Goal: Task Accomplishment & Management: Manage account settings

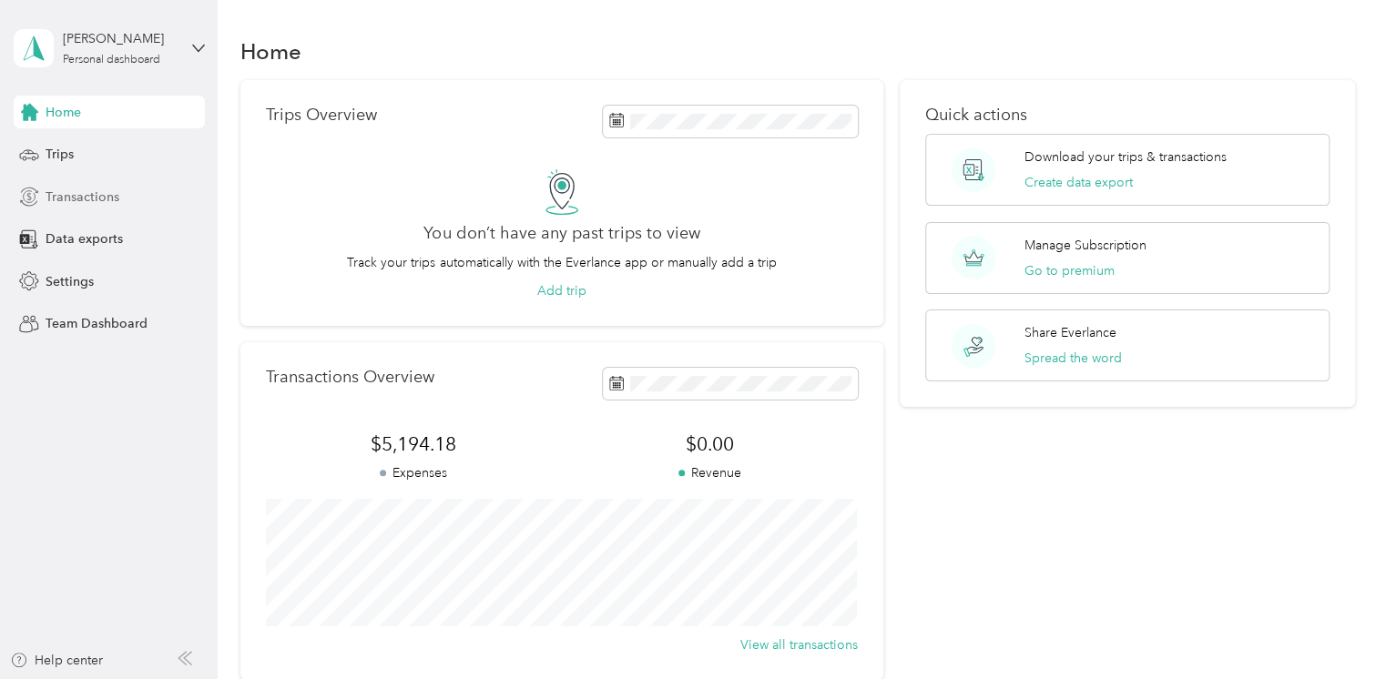
click at [82, 199] on span "Transactions" at bounding box center [83, 197] width 74 height 19
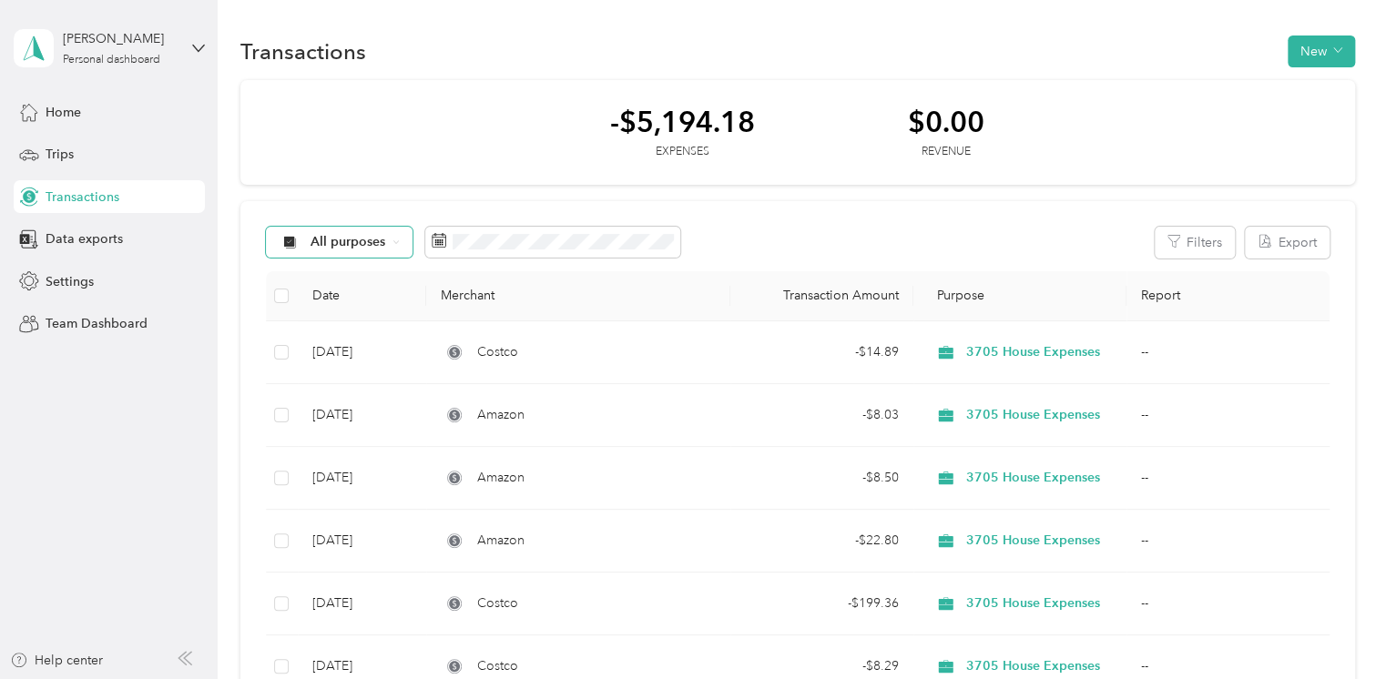
click at [385, 244] on div "All purposes" at bounding box center [340, 242] width 148 height 31
click at [403, 470] on span "3705 House Expenses" at bounding box center [409, 466] width 196 height 19
click at [491, 240] on icon at bounding box center [498, 240] width 15 height 15
click at [496, 241] on icon at bounding box center [498, 240] width 15 height 15
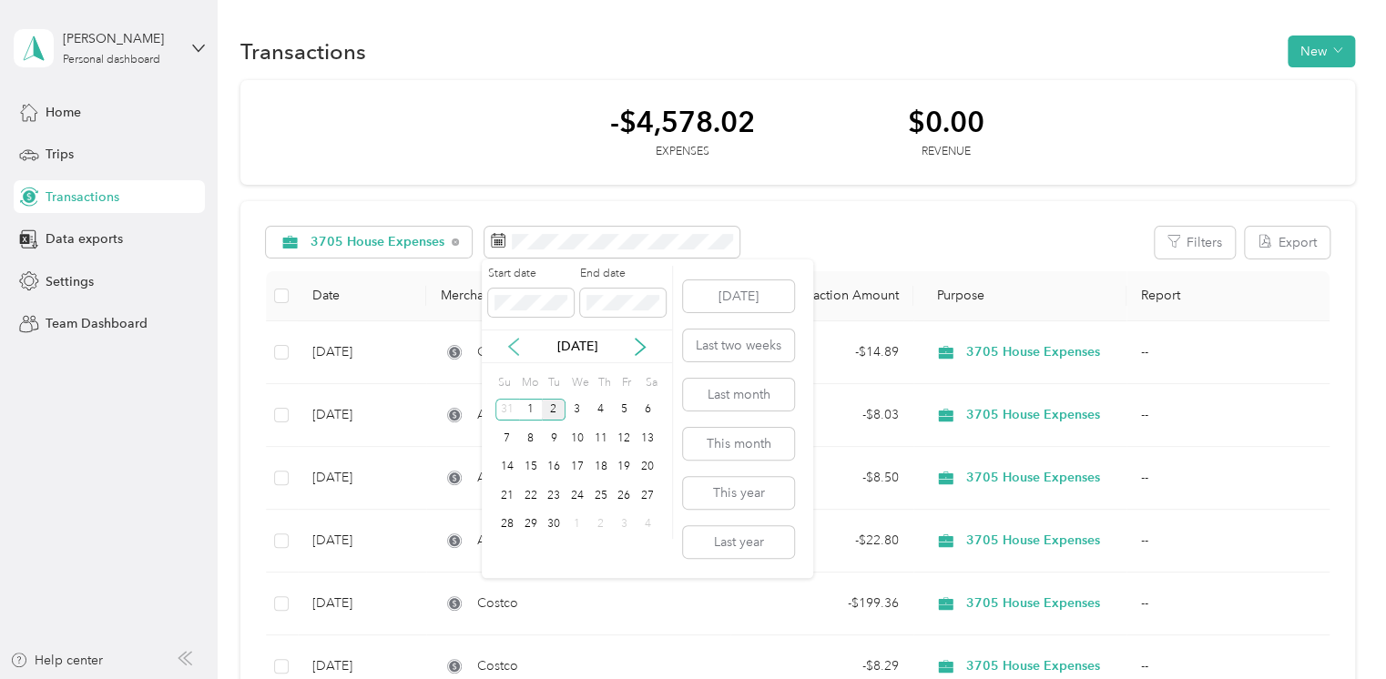
click at [510, 344] on icon at bounding box center [513, 347] width 9 height 16
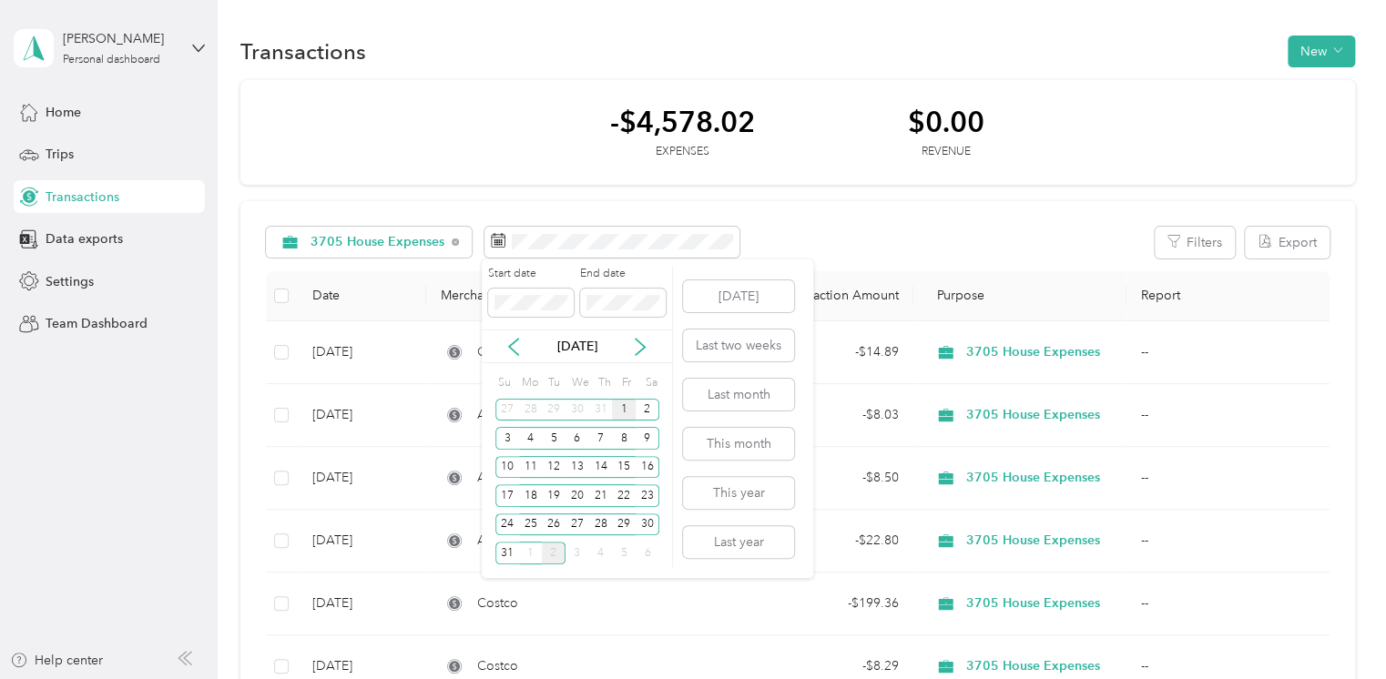
click at [622, 412] on div "1" at bounding box center [624, 410] width 24 height 23
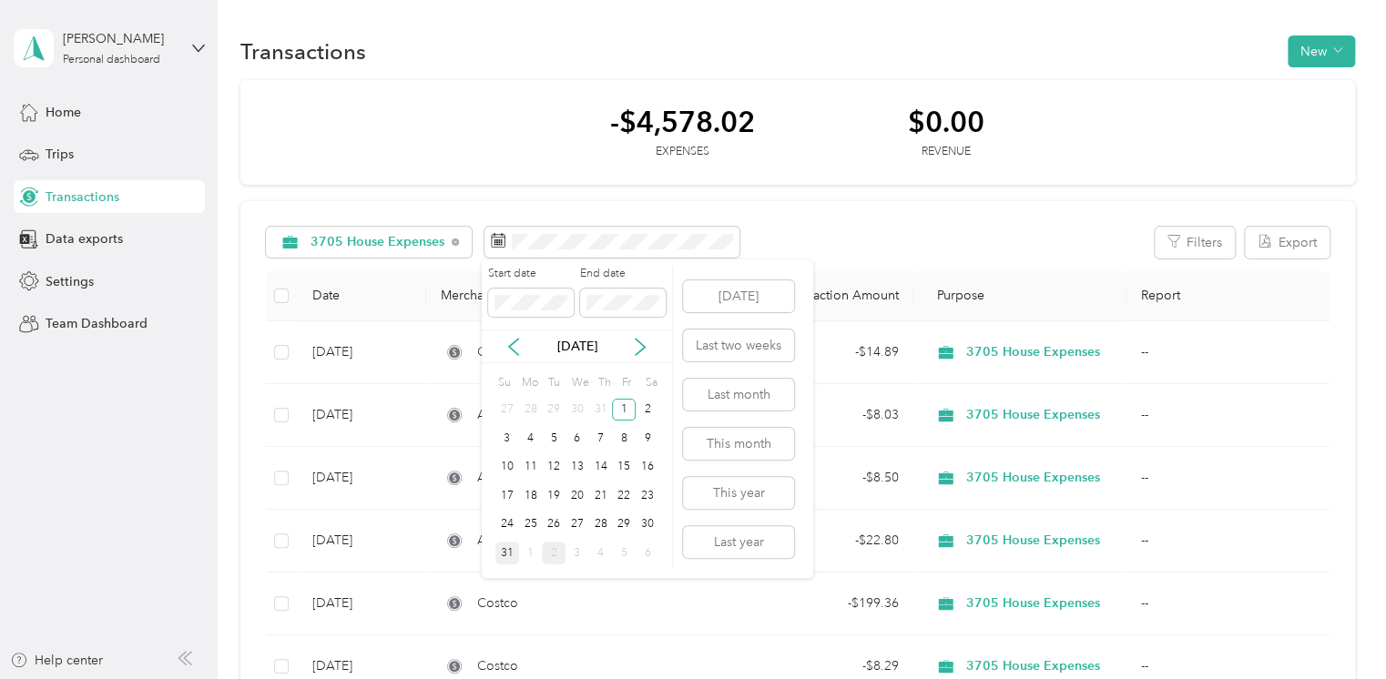
click at [504, 552] on div "31" at bounding box center [507, 553] width 24 height 23
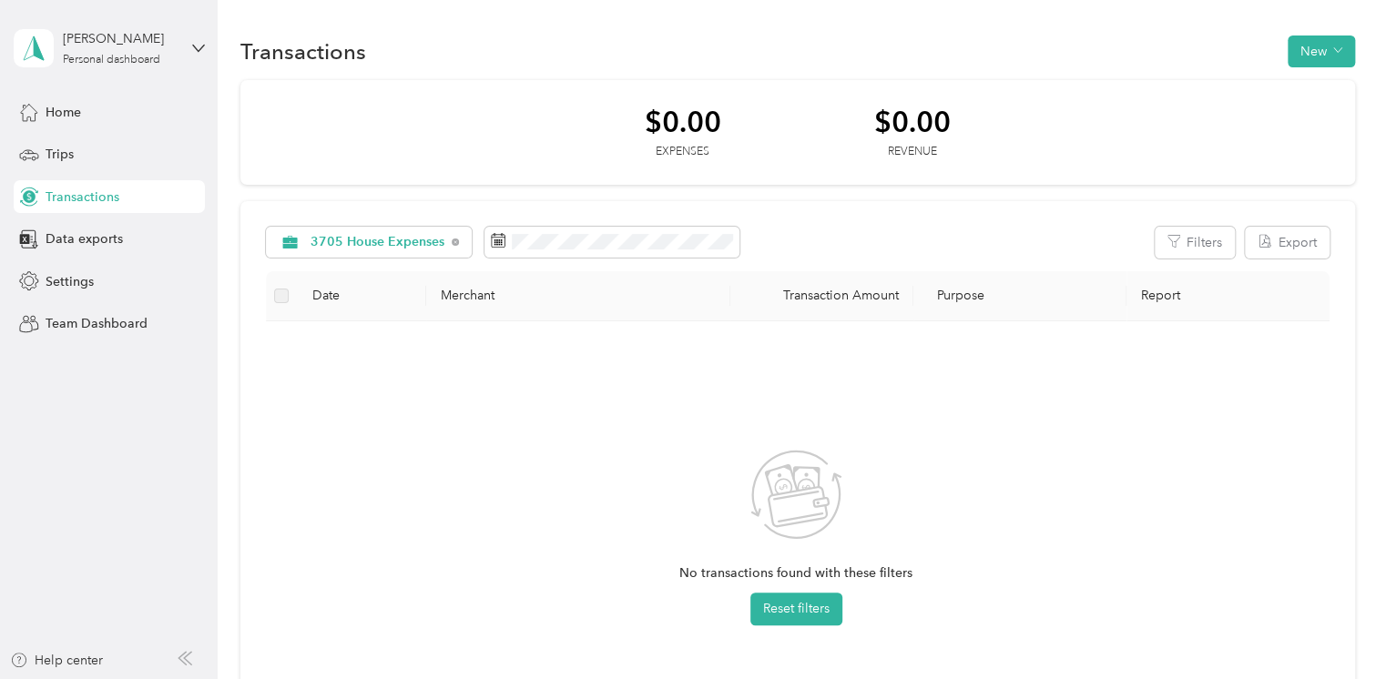
click at [640, 415] on div "No transactions found with these filters Reset filters" at bounding box center [796, 552] width 1032 height 433
click at [1297, 41] on button "New" at bounding box center [1321, 52] width 67 height 32
click at [1310, 87] on span "Expense" at bounding box center [1314, 85] width 49 height 19
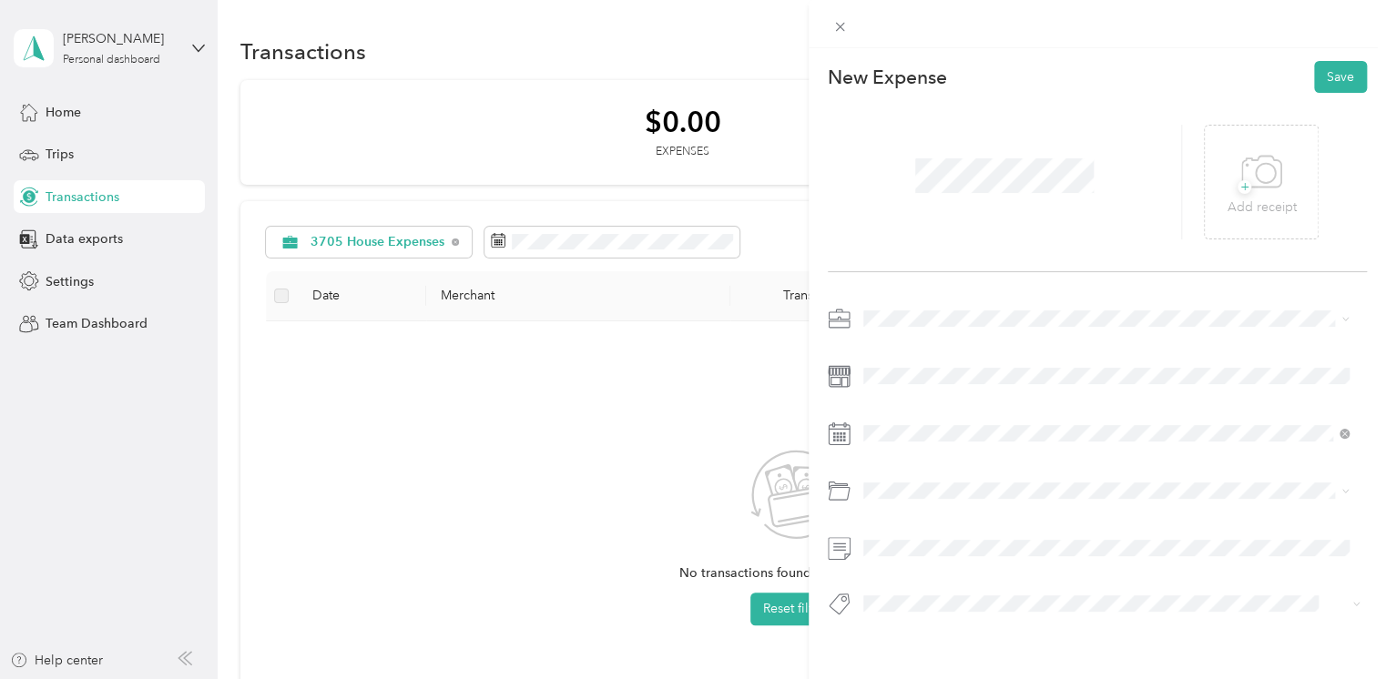
click at [905, 473] on span "3705 House Expenses" at bounding box center [934, 477] width 128 height 15
click at [946, 361] on div "30" at bounding box center [948, 363] width 24 height 23
click at [1321, 69] on button "Save" at bounding box center [1340, 77] width 53 height 32
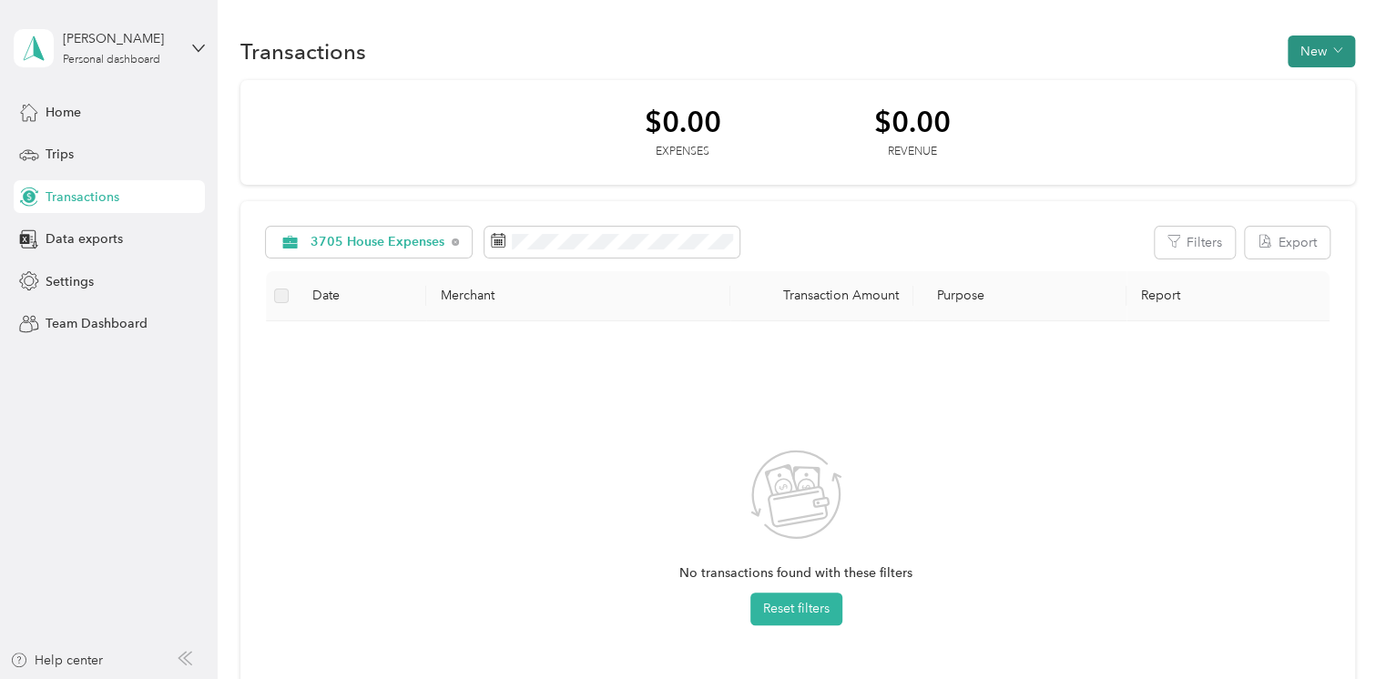
click at [1302, 51] on button "New" at bounding box center [1321, 52] width 67 height 32
click at [1304, 79] on span "Expense" at bounding box center [1314, 85] width 49 height 19
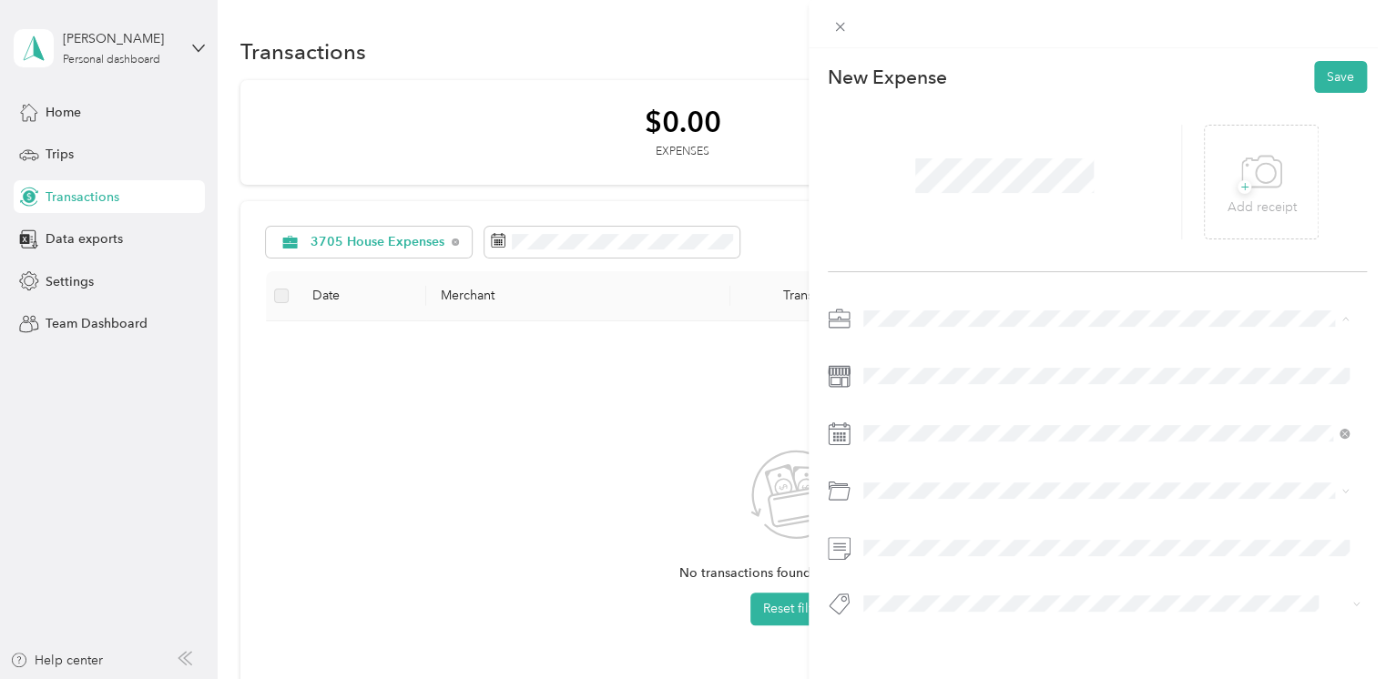
click at [925, 479] on li "3705 House Expenses" at bounding box center [1106, 478] width 499 height 32
click at [904, 178] on icon at bounding box center [908, 185] width 18 height 18
click at [1038, 360] on div "30" at bounding box center [1042, 363] width 24 height 23
click at [1320, 76] on button "Save" at bounding box center [1340, 77] width 53 height 32
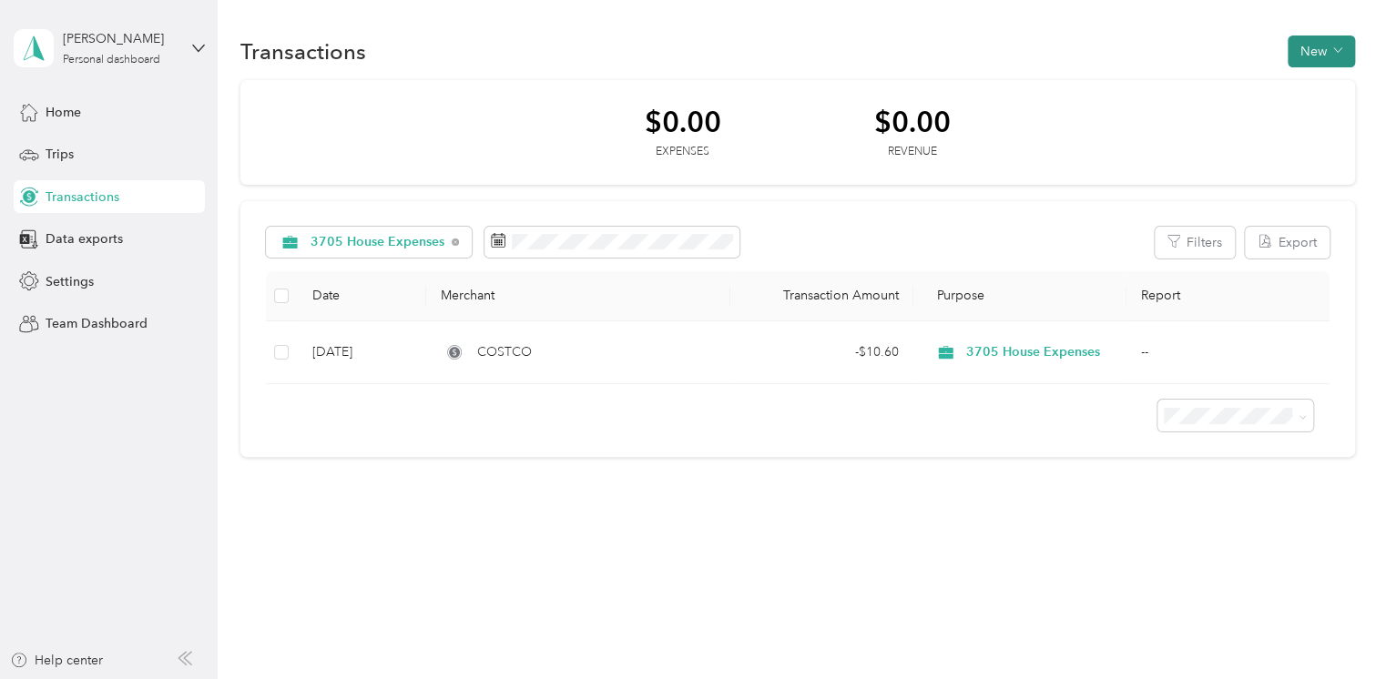
click at [1334, 46] on button "New" at bounding box center [1321, 52] width 67 height 32
click at [1330, 80] on span "Expense" at bounding box center [1324, 85] width 49 height 19
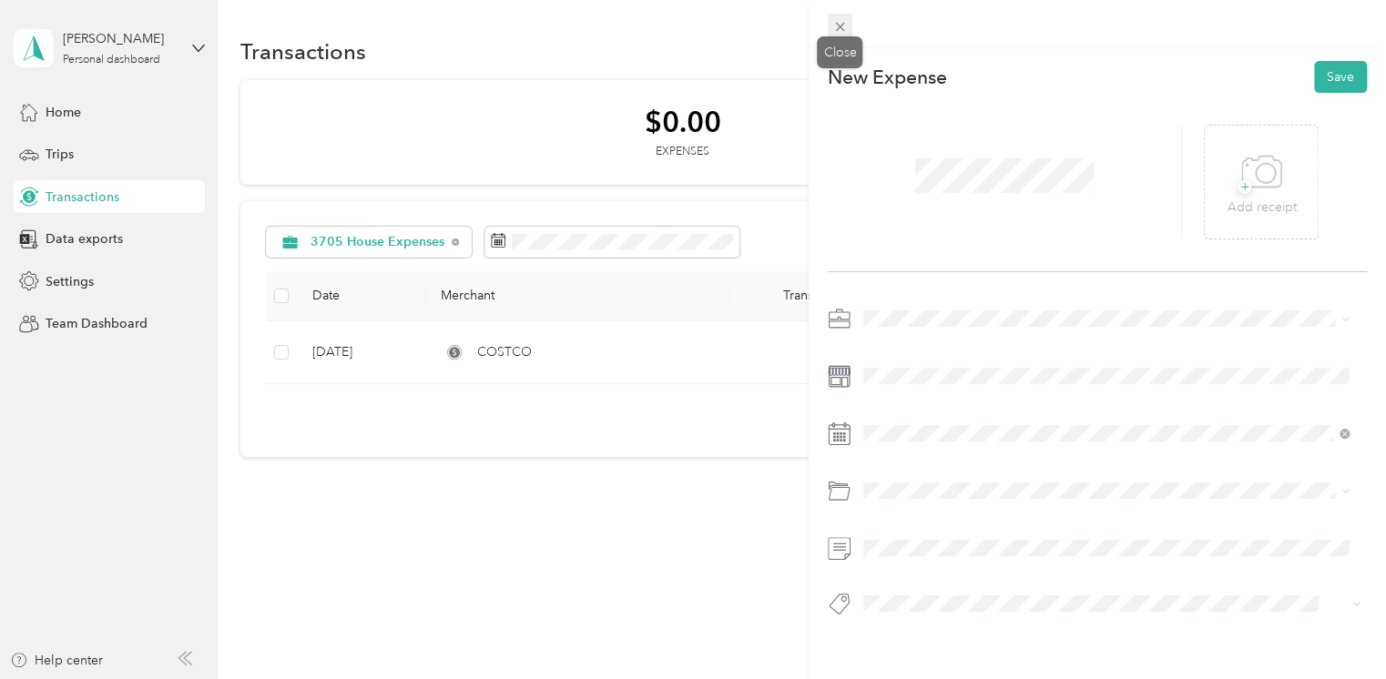
click at [839, 25] on icon at bounding box center [840, 27] width 9 height 9
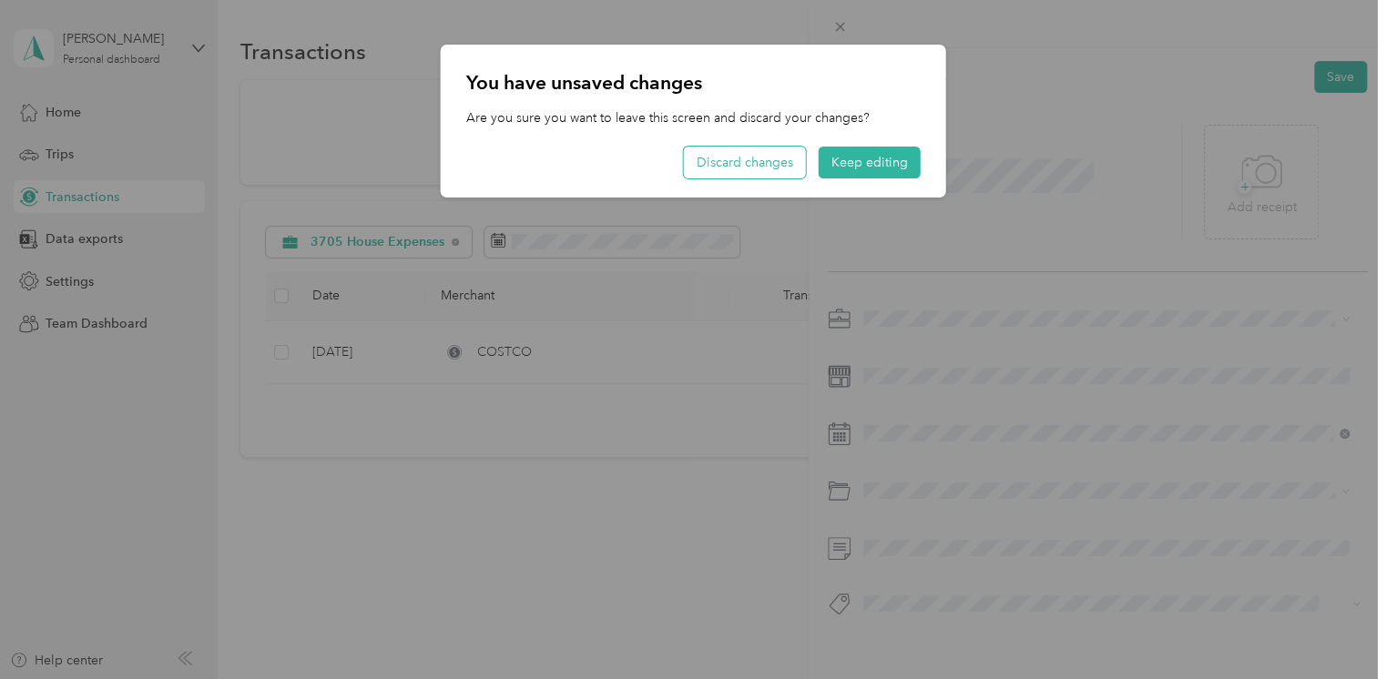
click at [777, 158] on button "Discard changes" at bounding box center [745, 163] width 122 height 32
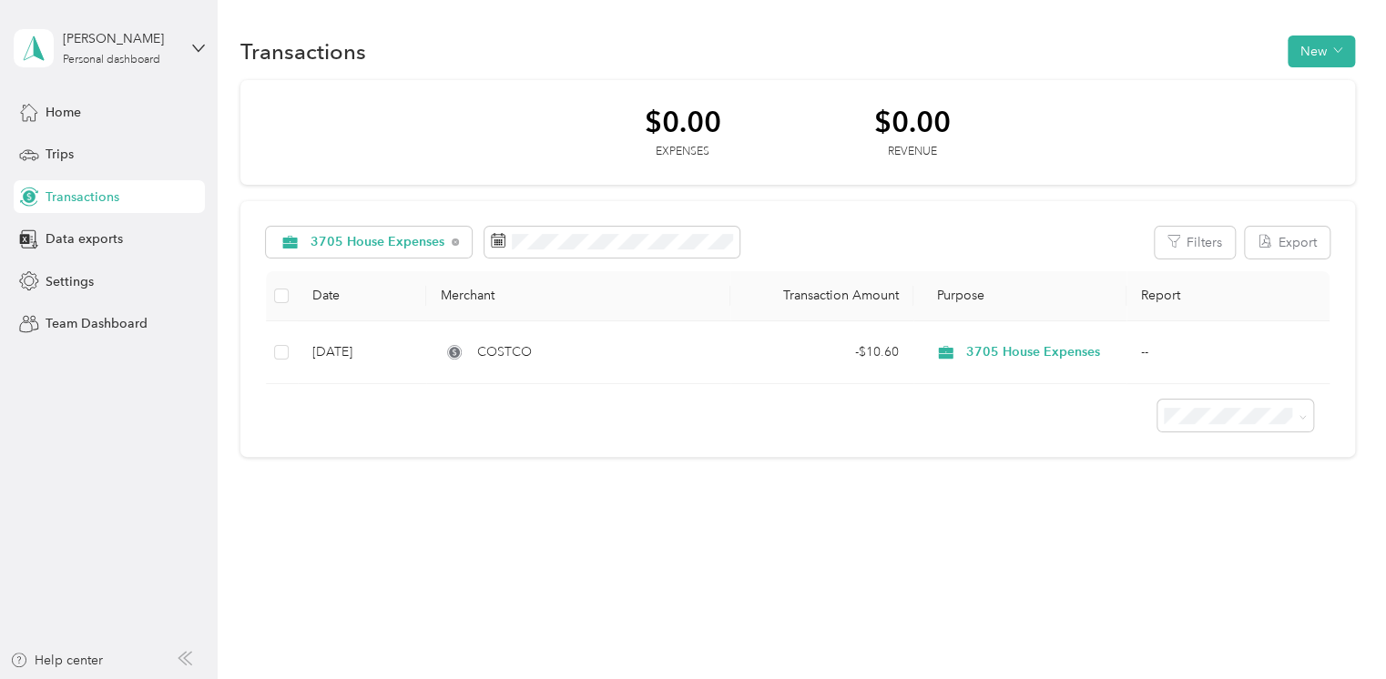
click at [936, 117] on div "$0.00" at bounding box center [912, 122] width 76 height 32
click at [1311, 42] on button "New" at bounding box center [1321, 52] width 67 height 32
click at [1318, 80] on span "Expense" at bounding box center [1324, 85] width 49 height 19
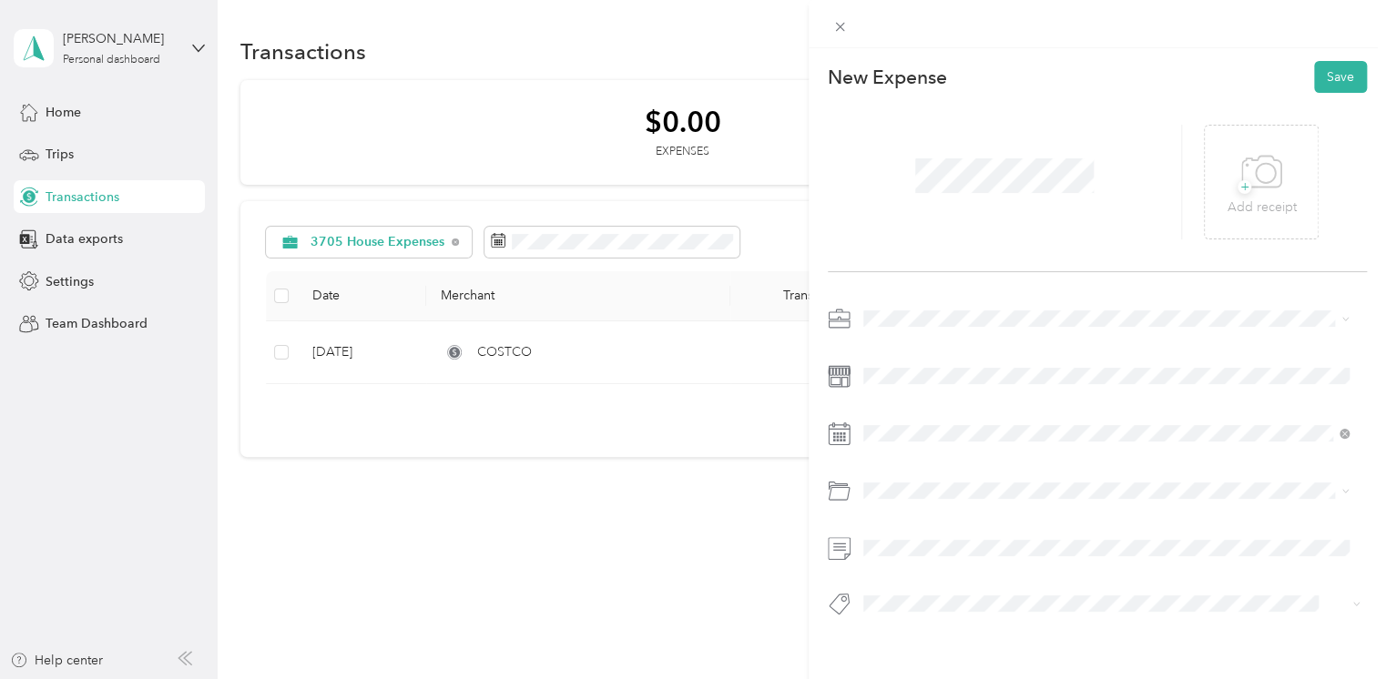
click at [925, 478] on span "3705 House Expenses" at bounding box center [934, 473] width 128 height 15
click at [913, 179] on icon at bounding box center [908, 185] width 18 height 18
click at [1039, 272] on div "9" at bounding box center [1042, 277] width 24 height 23
click at [1319, 74] on button "Save" at bounding box center [1340, 77] width 53 height 32
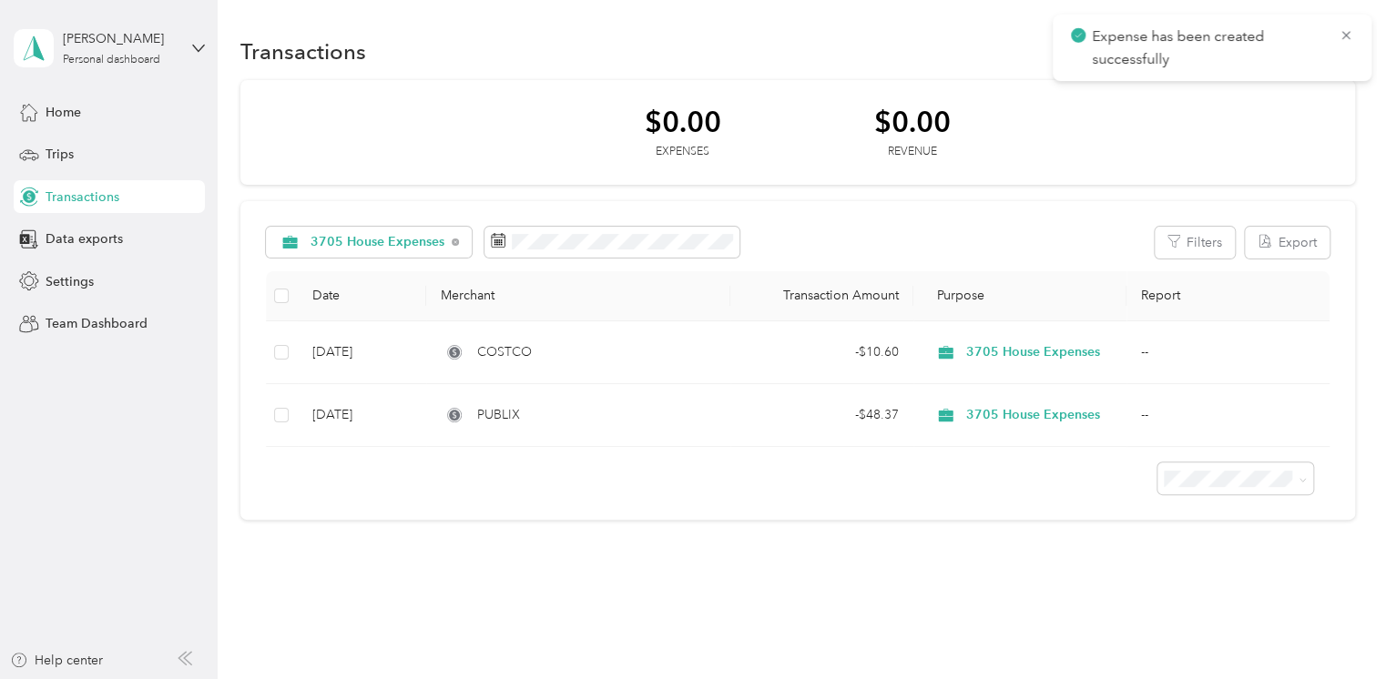
click at [948, 36] on div "Transactions New" at bounding box center [797, 51] width 1115 height 38
click at [1304, 51] on button "New" at bounding box center [1321, 52] width 67 height 32
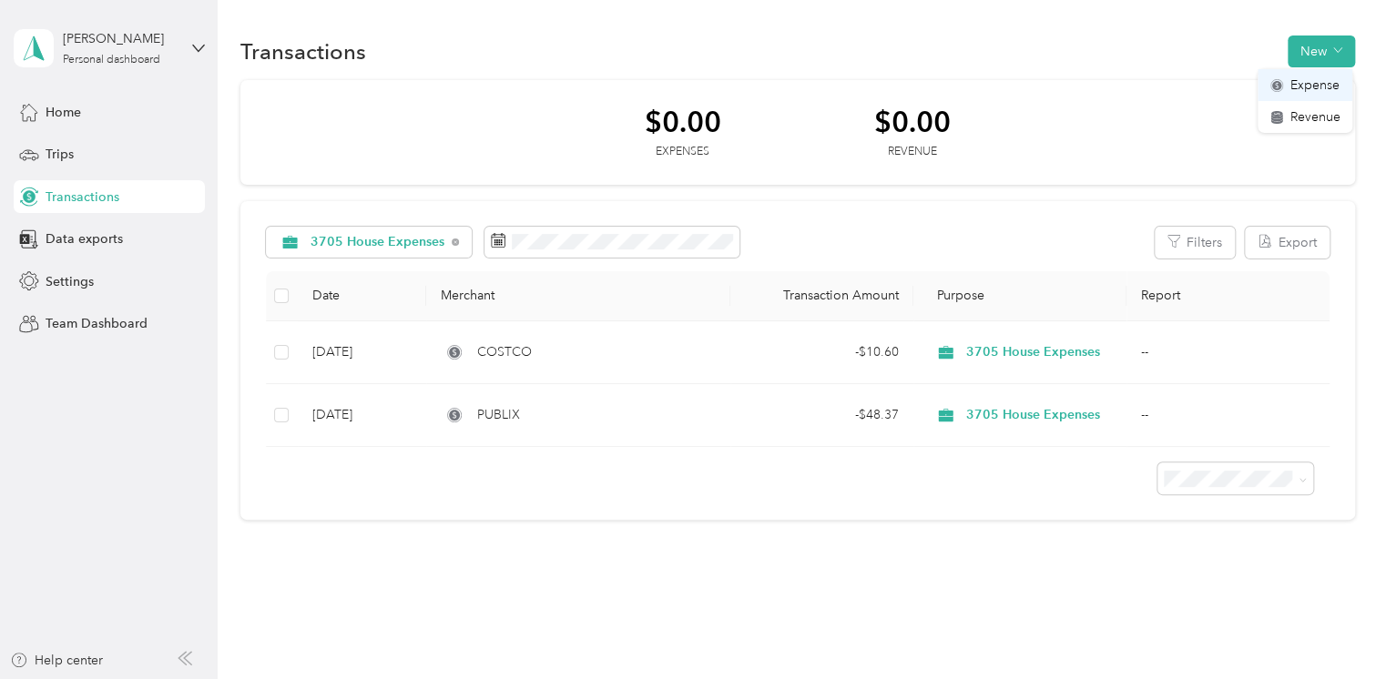
click at [1306, 87] on span "Expense" at bounding box center [1314, 85] width 49 height 19
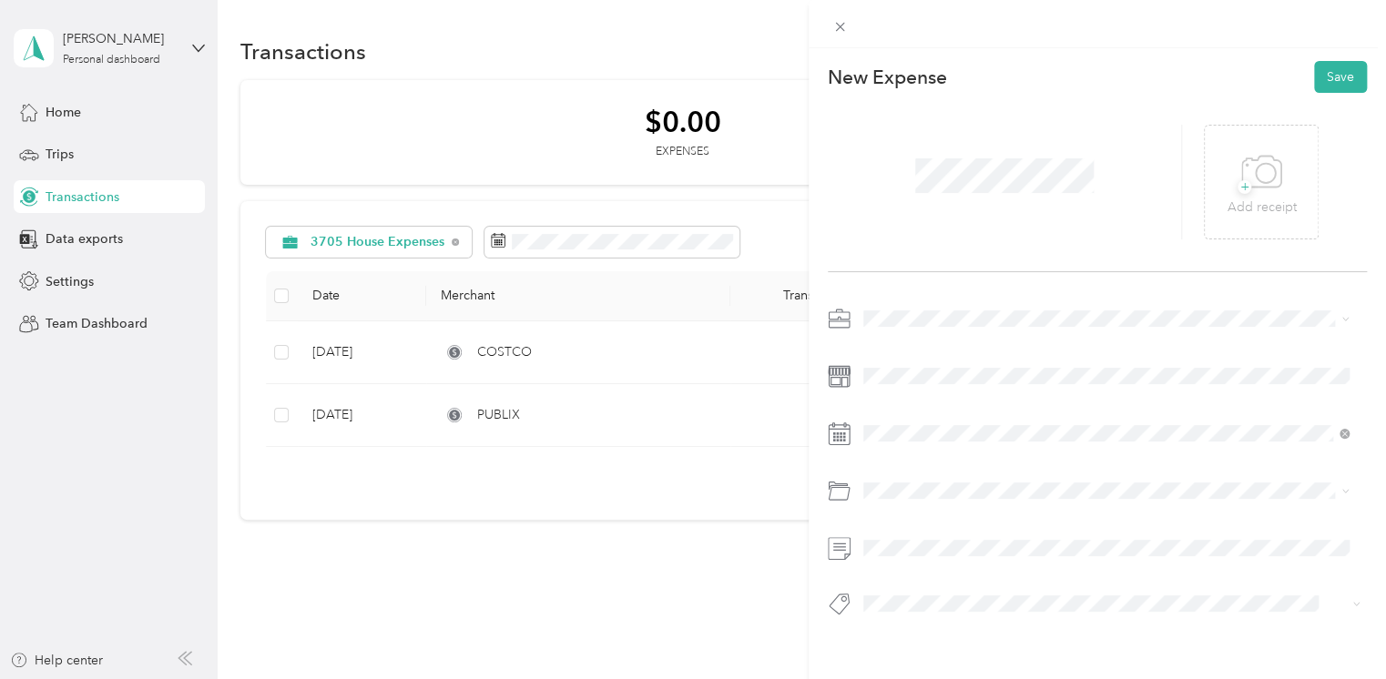
click at [933, 484] on li "3705 House Expenses" at bounding box center [1106, 472] width 499 height 32
click at [907, 181] on icon at bounding box center [907, 186] width 9 height 16
click at [1040, 244] on div "2" at bounding box center [1042, 248] width 24 height 23
click at [1337, 81] on button "Save" at bounding box center [1340, 77] width 53 height 32
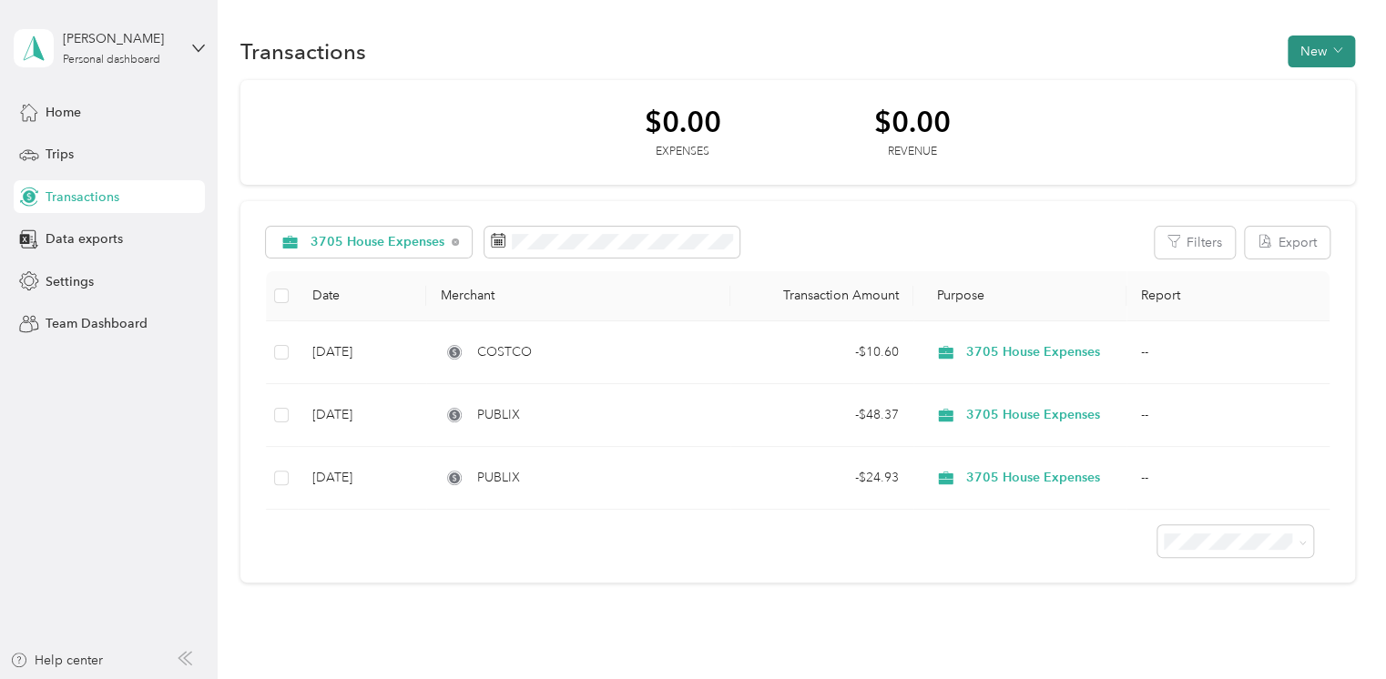
click at [1311, 46] on button "New" at bounding box center [1321, 52] width 67 height 32
click at [1314, 84] on span "Expense" at bounding box center [1314, 85] width 49 height 19
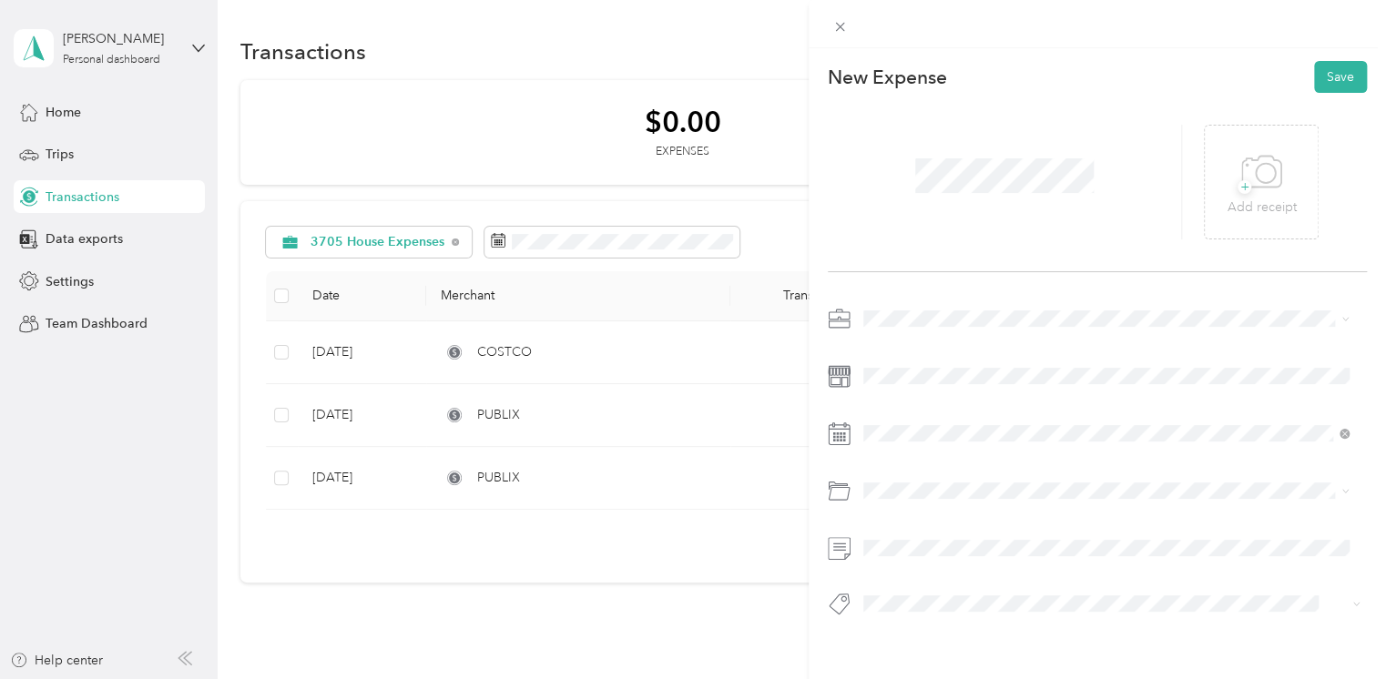
click at [908, 479] on div "3705 House Expenses" at bounding box center [1107, 477] width 474 height 19
click at [906, 182] on icon at bounding box center [907, 186] width 9 height 16
click at [1018, 244] on div "1" at bounding box center [1018, 248] width 24 height 23
click at [1315, 76] on button "Save" at bounding box center [1340, 77] width 53 height 32
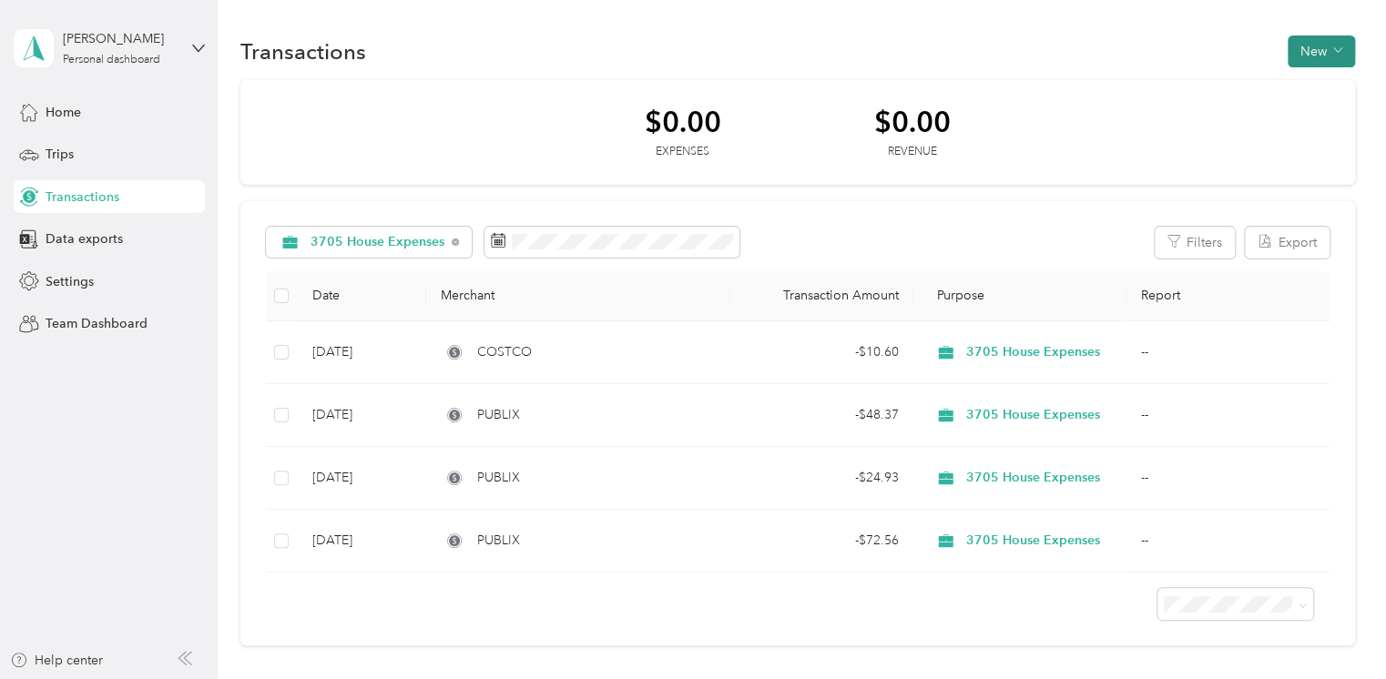
click at [1330, 46] on button "New" at bounding box center [1321, 52] width 67 height 32
click at [1322, 84] on span "Expense" at bounding box center [1314, 85] width 49 height 19
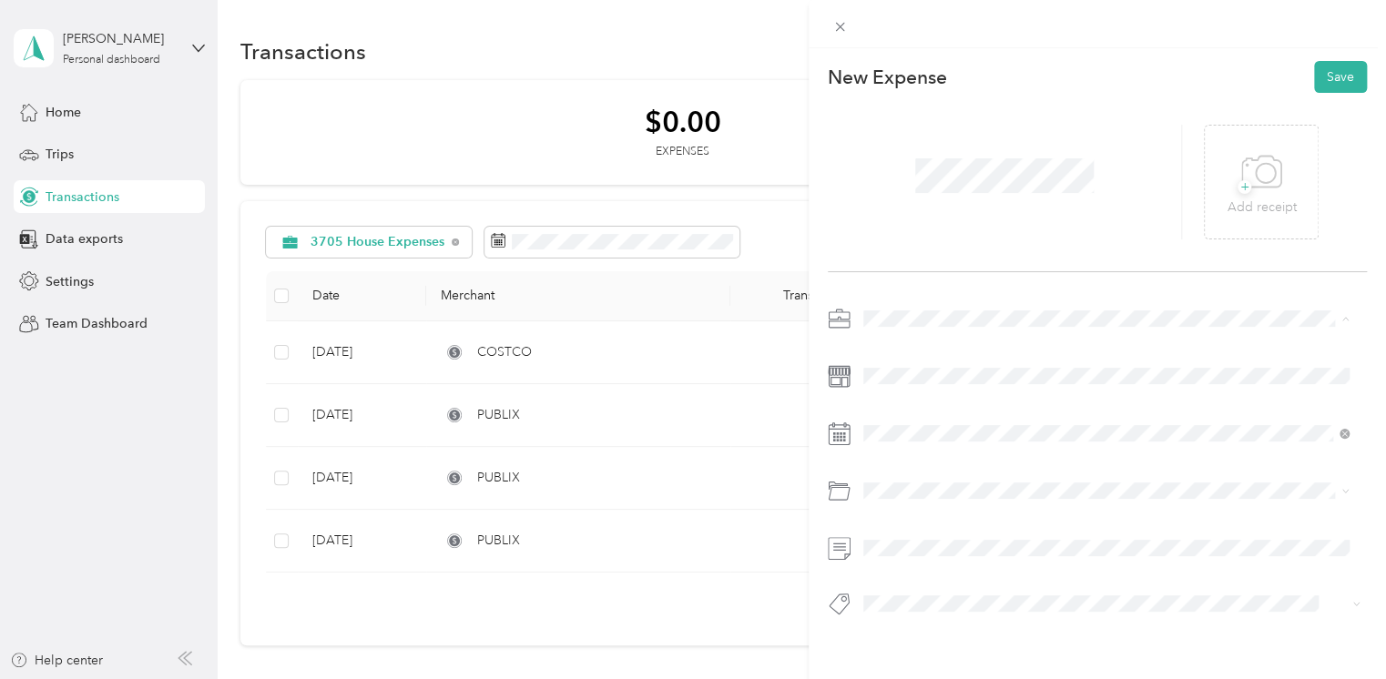
click at [930, 476] on div "3705 House Expenses" at bounding box center [1107, 477] width 474 height 19
click at [908, 179] on icon at bounding box center [907, 186] width 9 height 16
click at [1023, 247] on div "1" at bounding box center [1018, 248] width 24 height 23
click at [1333, 73] on button "Save" at bounding box center [1340, 77] width 53 height 32
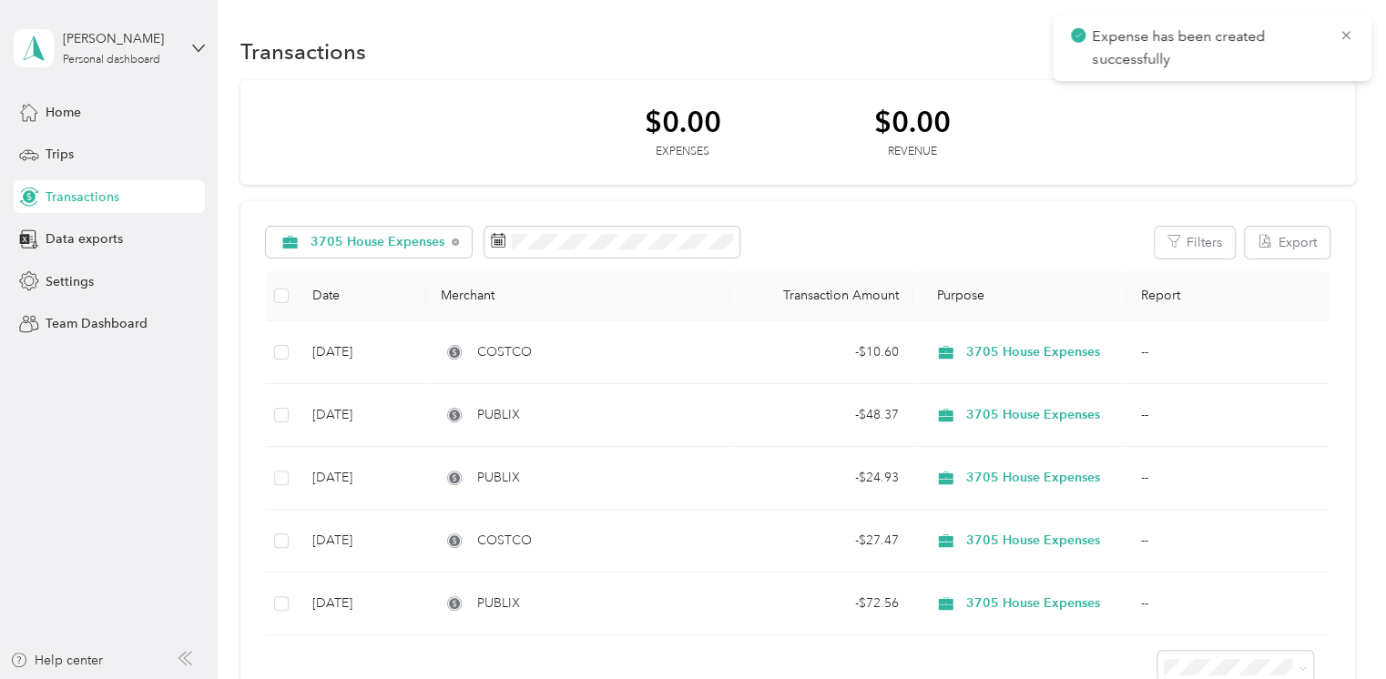
click at [970, 39] on div "Transactions New" at bounding box center [797, 51] width 1115 height 38
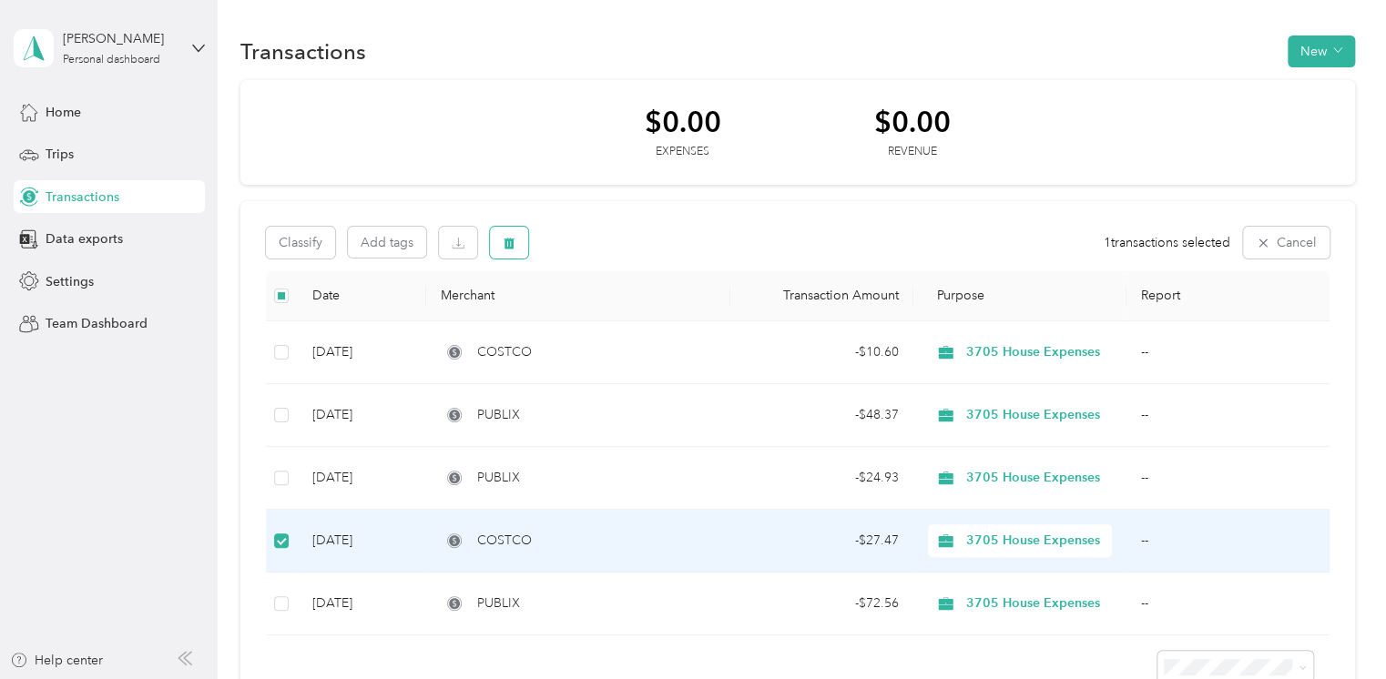
click at [511, 237] on icon "button" at bounding box center [509, 243] width 13 height 13
click at [662, 316] on button "Yes" at bounding box center [665, 318] width 36 height 29
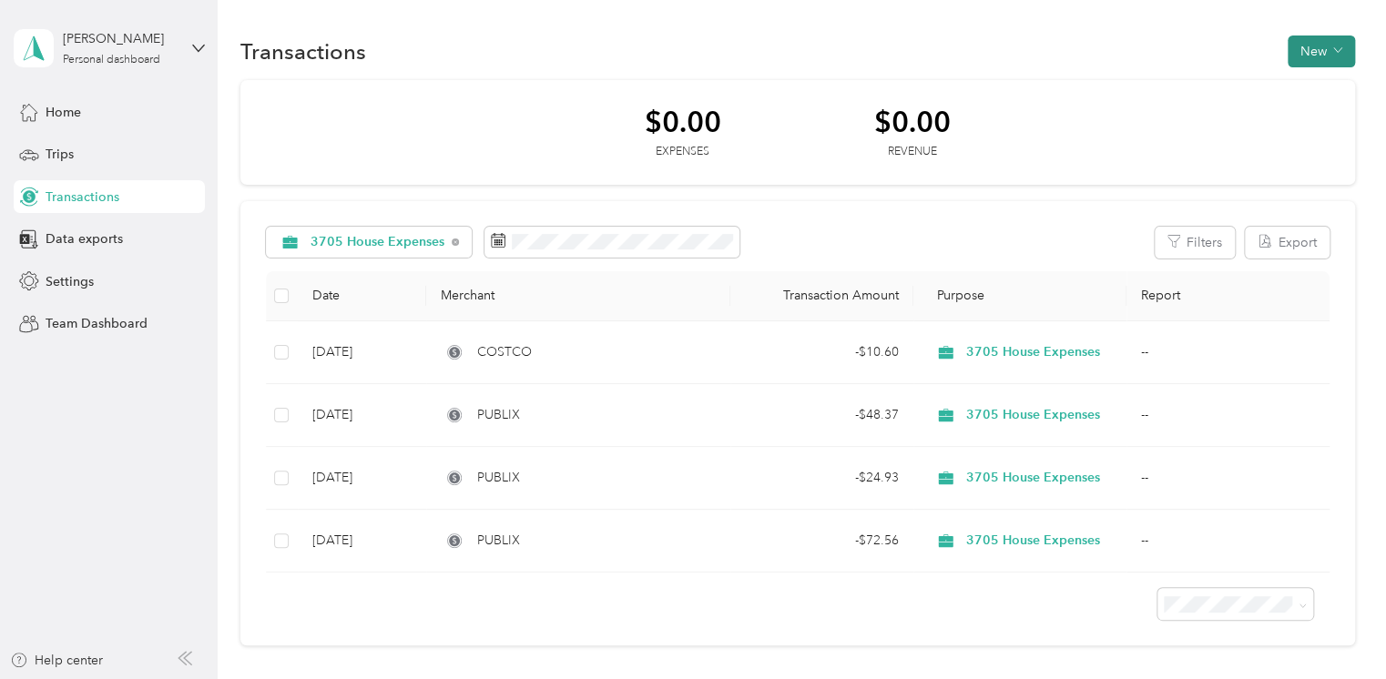
click at [1301, 47] on button "New" at bounding box center [1321, 52] width 67 height 32
click at [1294, 89] on span "Expense" at bounding box center [1314, 85] width 49 height 19
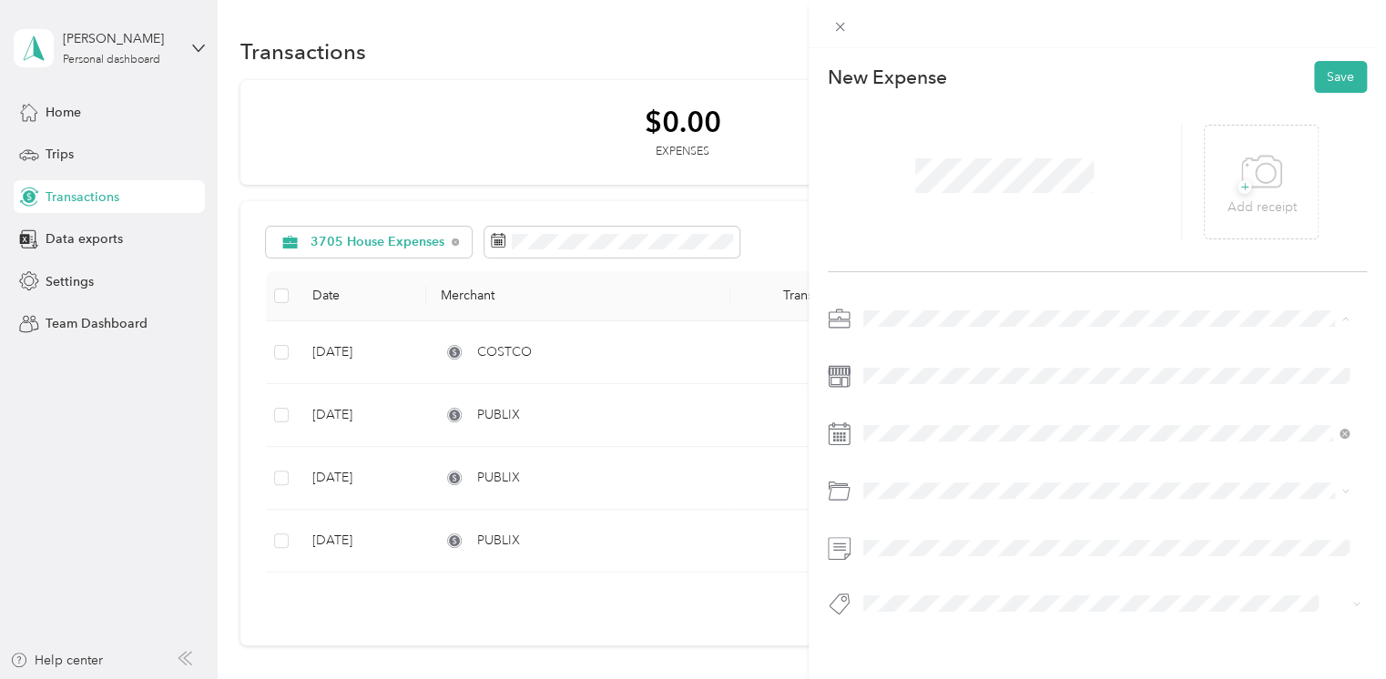
drag, startPoint x: 851, startPoint y: 327, endPoint x: 1004, endPoint y: 285, distance: 158.6
click at [1004, 285] on div "New Expense Save + Add receipt" at bounding box center [1097, 370] width 577 height 645
click at [896, 478] on span "3705 House Expenses" at bounding box center [934, 477] width 128 height 15
click at [907, 172] on div "[DATE]" at bounding box center [971, 185] width 229 height 34
click at [907, 179] on icon at bounding box center [908, 185] width 18 height 18
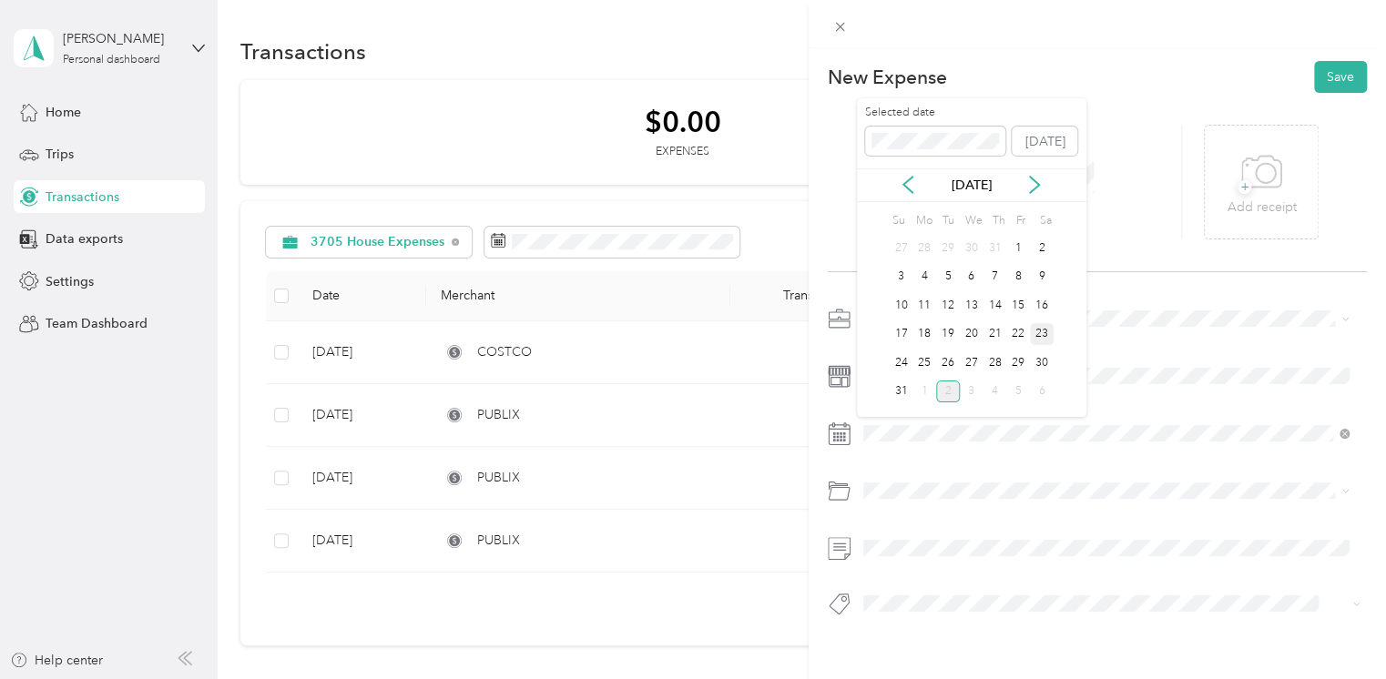
click at [1042, 329] on div "23" at bounding box center [1042, 334] width 24 height 23
click at [1327, 73] on button "Save" at bounding box center [1340, 77] width 53 height 32
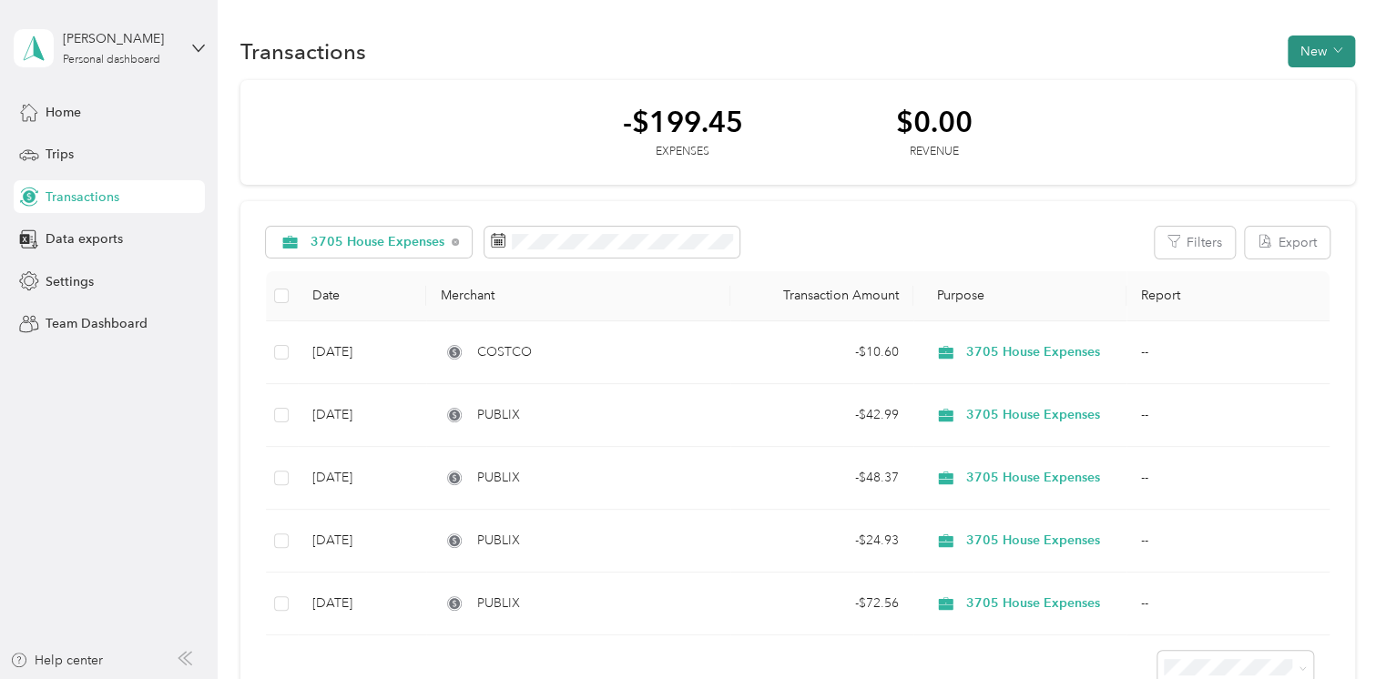
click at [1333, 44] on span "button" at bounding box center [1337, 51] width 9 height 15
click at [1301, 85] on span "Expense" at bounding box center [1314, 85] width 49 height 19
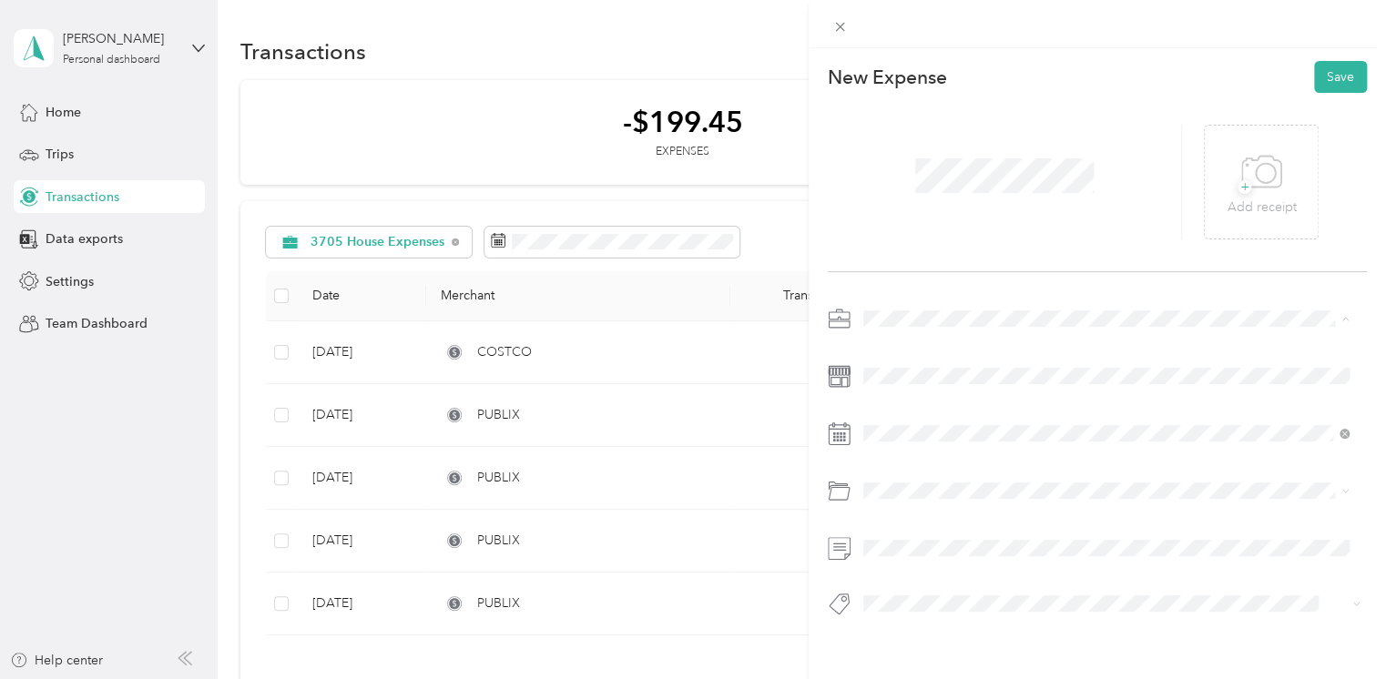
click at [931, 481] on li "3705 House Expenses" at bounding box center [1106, 478] width 499 height 32
click at [995, 300] on div "18" at bounding box center [995, 305] width 24 height 23
click at [1329, 69] on button "Save" at bounding box center [1340, 77] width 53 height 32
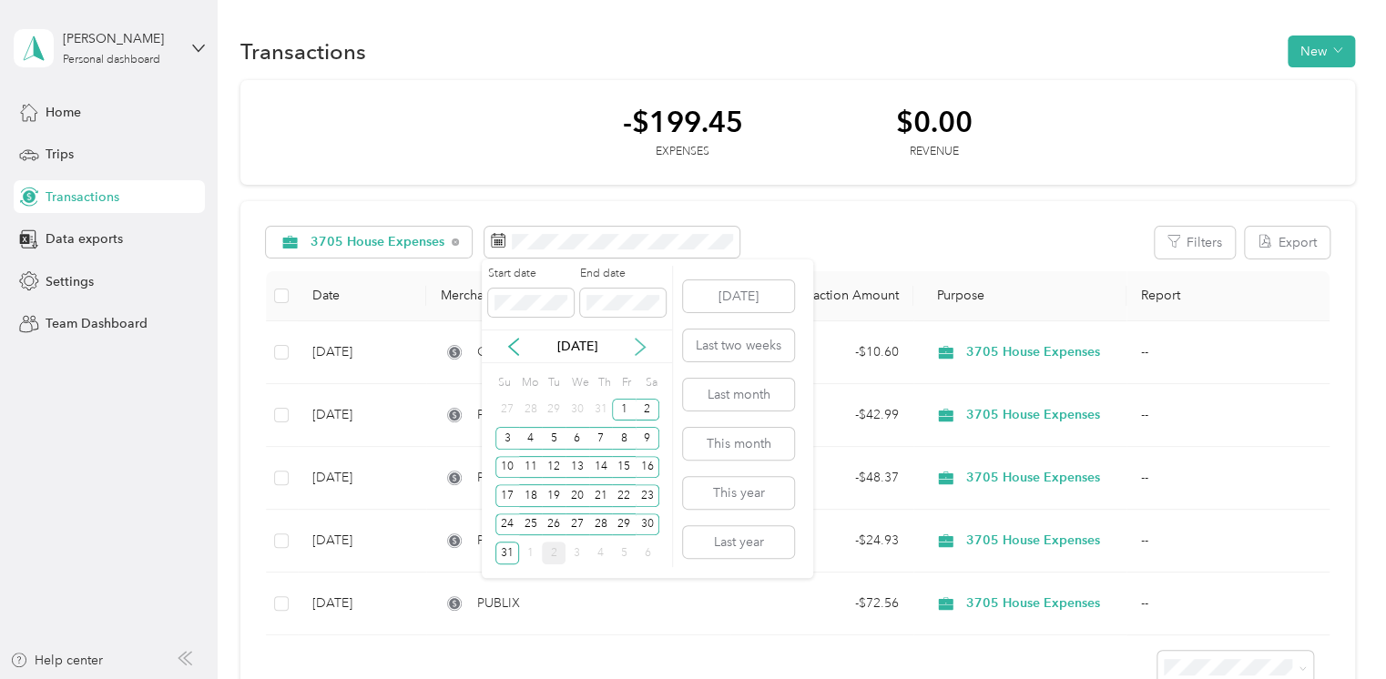
click at [645, 350] on icon at bounding box center [640, 347] width 18 height 18
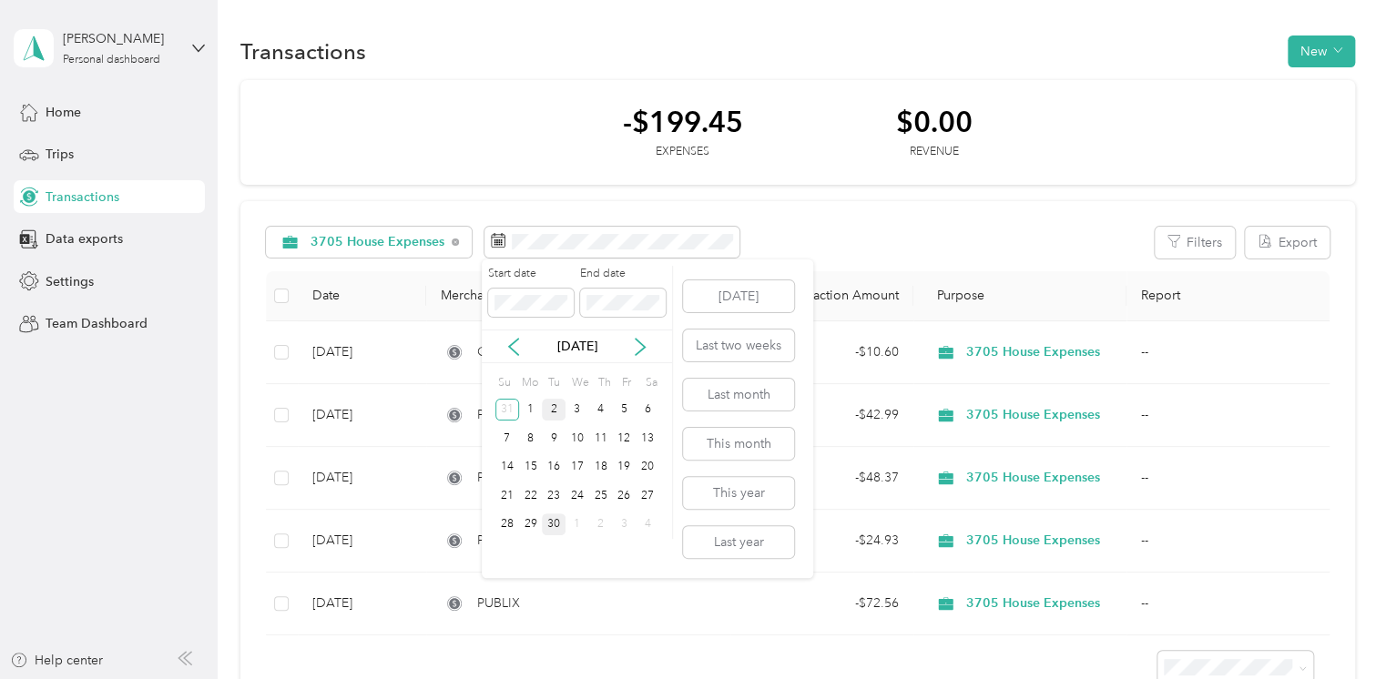
click at [546, 528] on div "30" at bounding box center [554, 525] width 24 height 23
click at [511, 342] on icon at bounding box center [514, 347] width 18 height 18
click at [636, 339] on icon at bounding box center [640, 347] width 9 height 16
click at [525, 405] on div "1" at bounding box center [531, 410] width 24 height 23
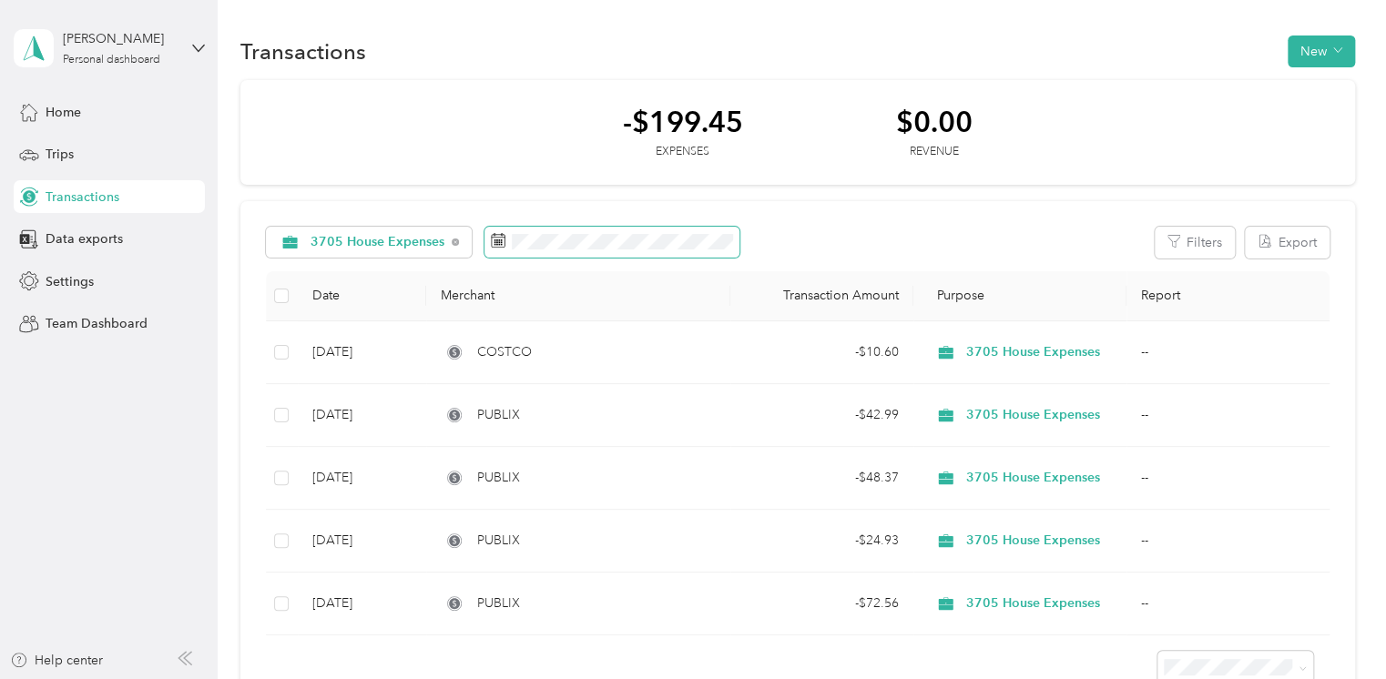
click at [500, 242] on icon at bounding box center [498, 240] width 15 height 15
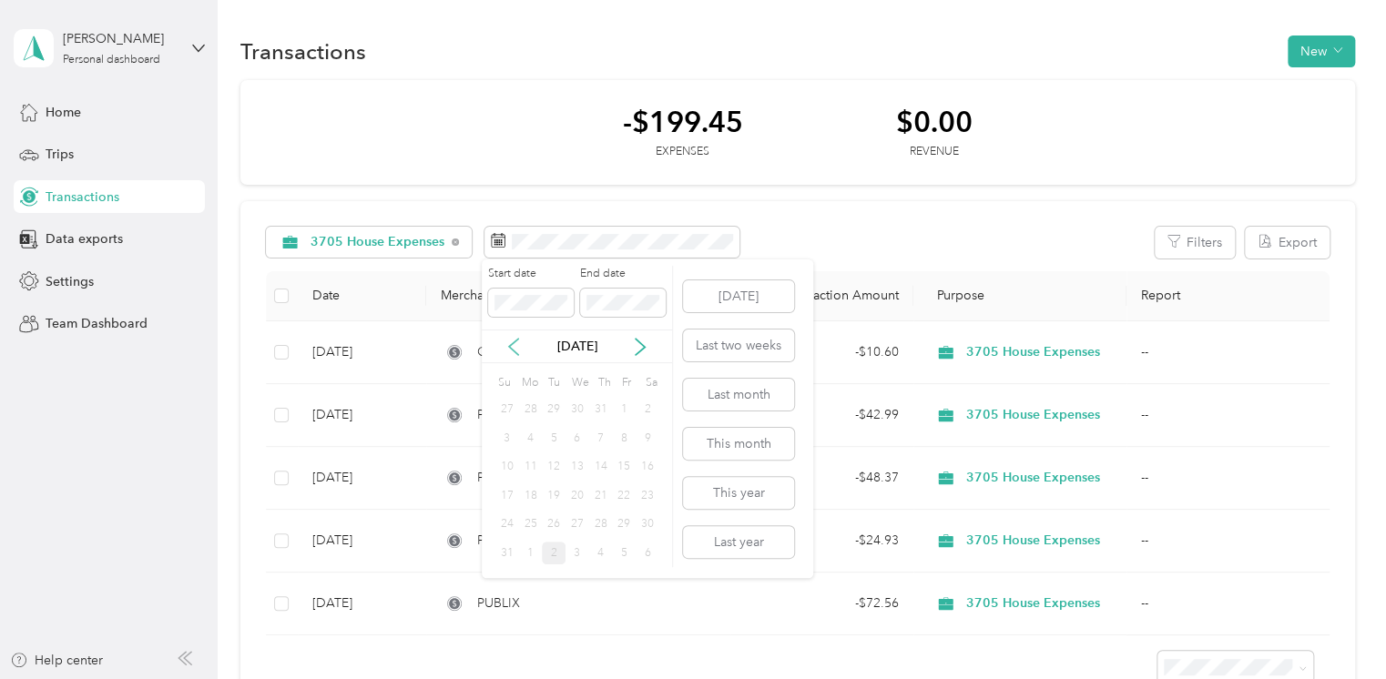
click at [510, 350] on icon at bounding box center [514, 347] width 18 height 18
click at [639, 353] on icon at bounding box center [640, 347] width 18 height 18
click at [639, 352] on icon at bounding box center [640, 347] width 9 height 16
click at [647, 346] on icon at bounding box center [640, 347] width 18 height 18
click at [498, 342] on div "[DATE]" at bounding box center [577, 346] width 190 height 19
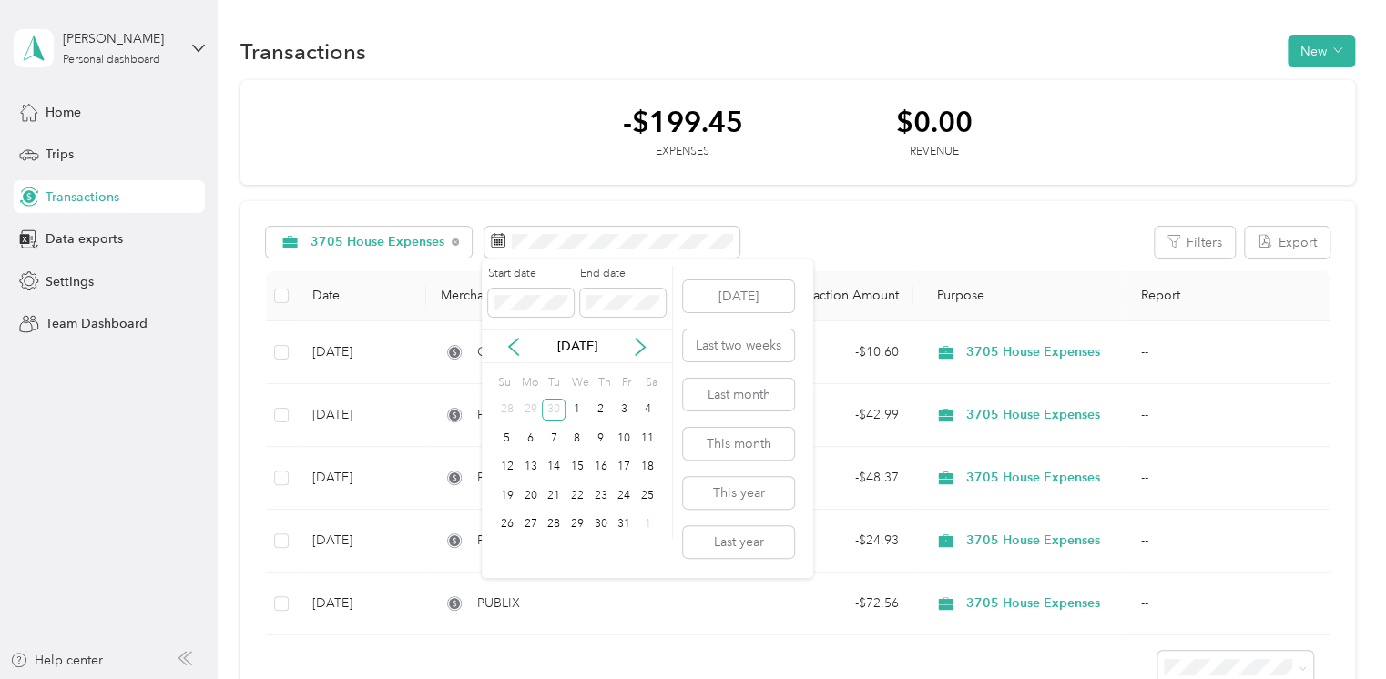
click at [503, 342] on div "[DATE]" at bounding box center [577, 346] width 190 height 19
click at [515, 344] on icon at bounding box center [514, 347] width 18 height 18
click at [513, 351] on icon at bounding box center [514, 347] width 18 height 18
click at [511, 349] on icon at bounding box center [513, 347] width 9 height 16
click at [637, 343] on icon at bounding box center [640, 347] width 18 height 18
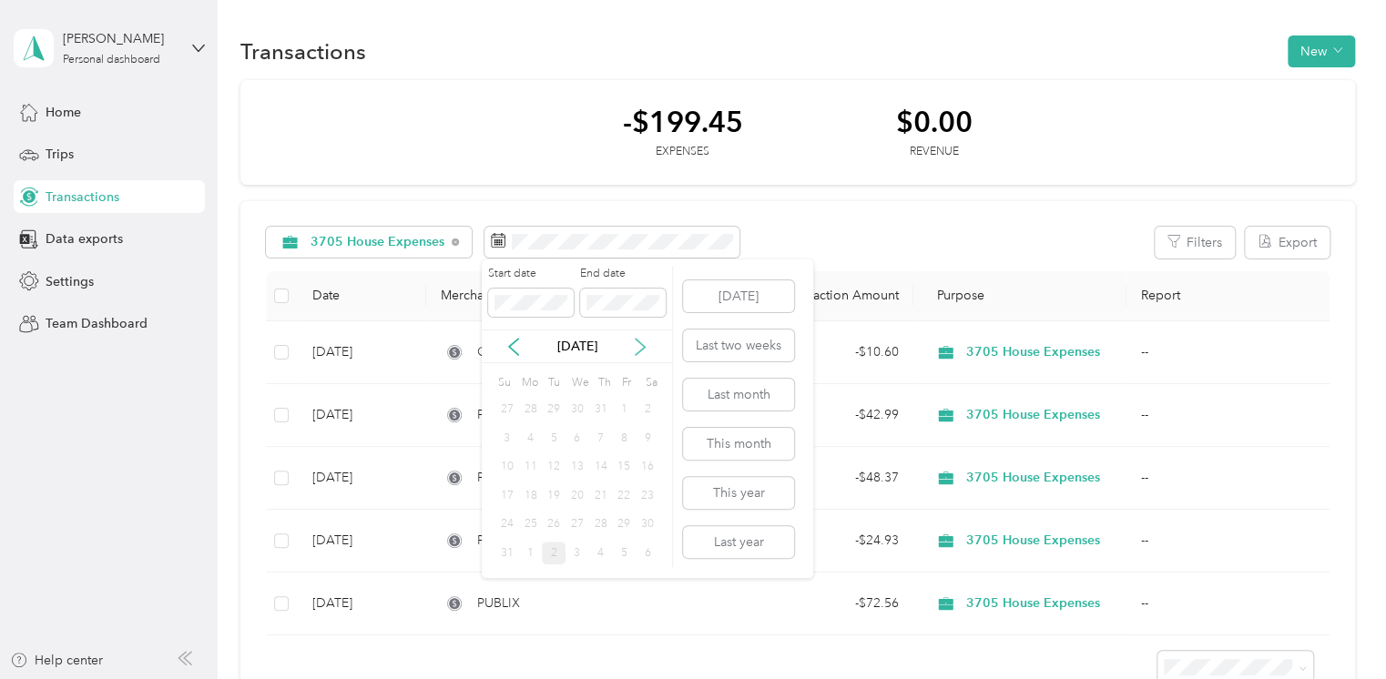
click at [637, 343] on icon at bounding box center [640, 347] width 18 height 18
click at [637, 342] on icon at bounding box center [640, 347] width 18 height 18
click at [597, 438] on div "9" at bounding box center [601, 438] width 24 height 23
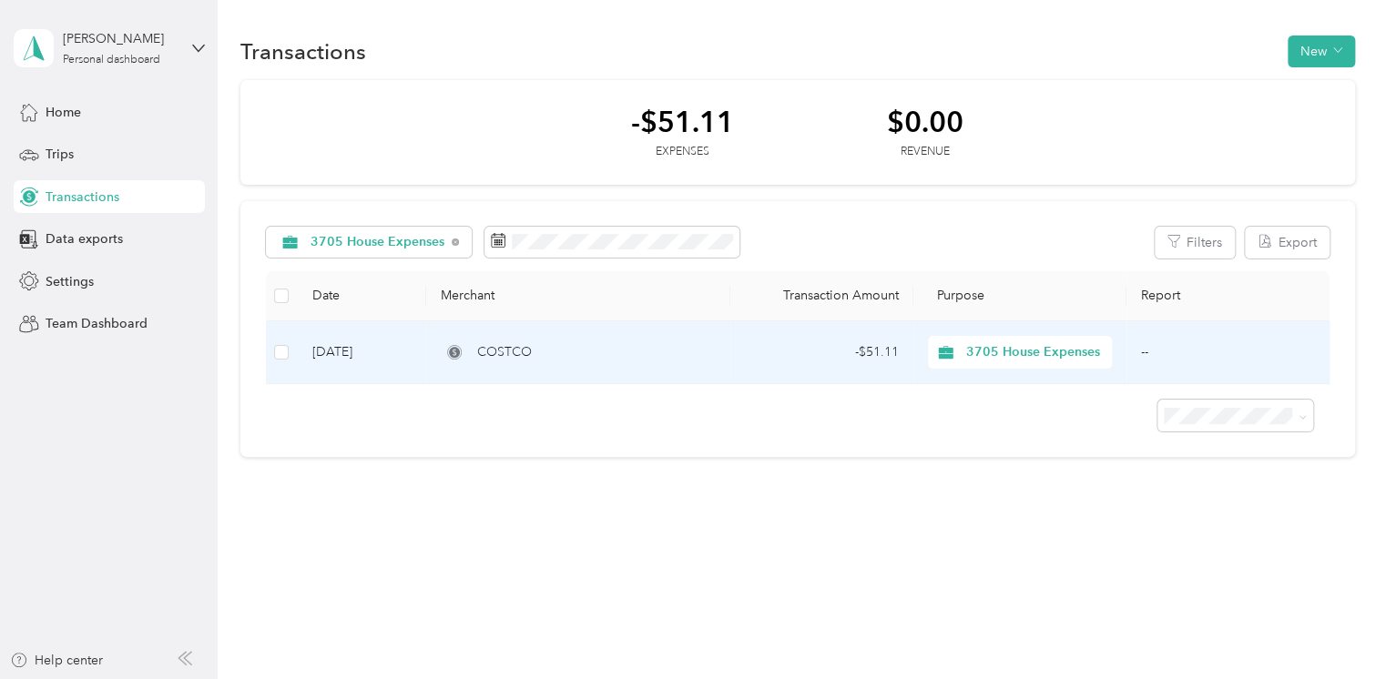
click at [688, 345] on div "COSTCO" at bounding box center [578, 352] width 275 height 20
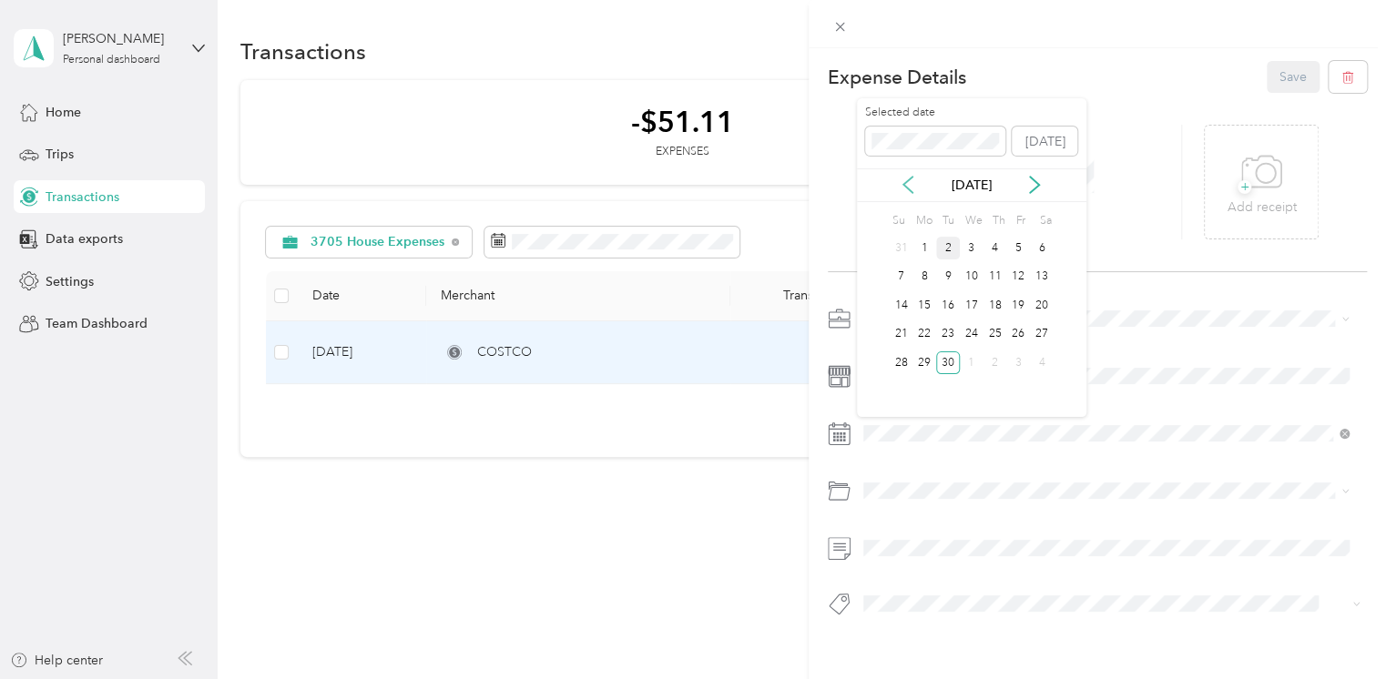
click at [906, 179] on icon at bounding box center [908, 185] width 18 height 18
click at [1040, 361] on div "30" at bounding box center [1042, 363] width 24 height 23
click at [1275, 73] on button "Save" at bounding box center [1293, 77] width 53 height 32
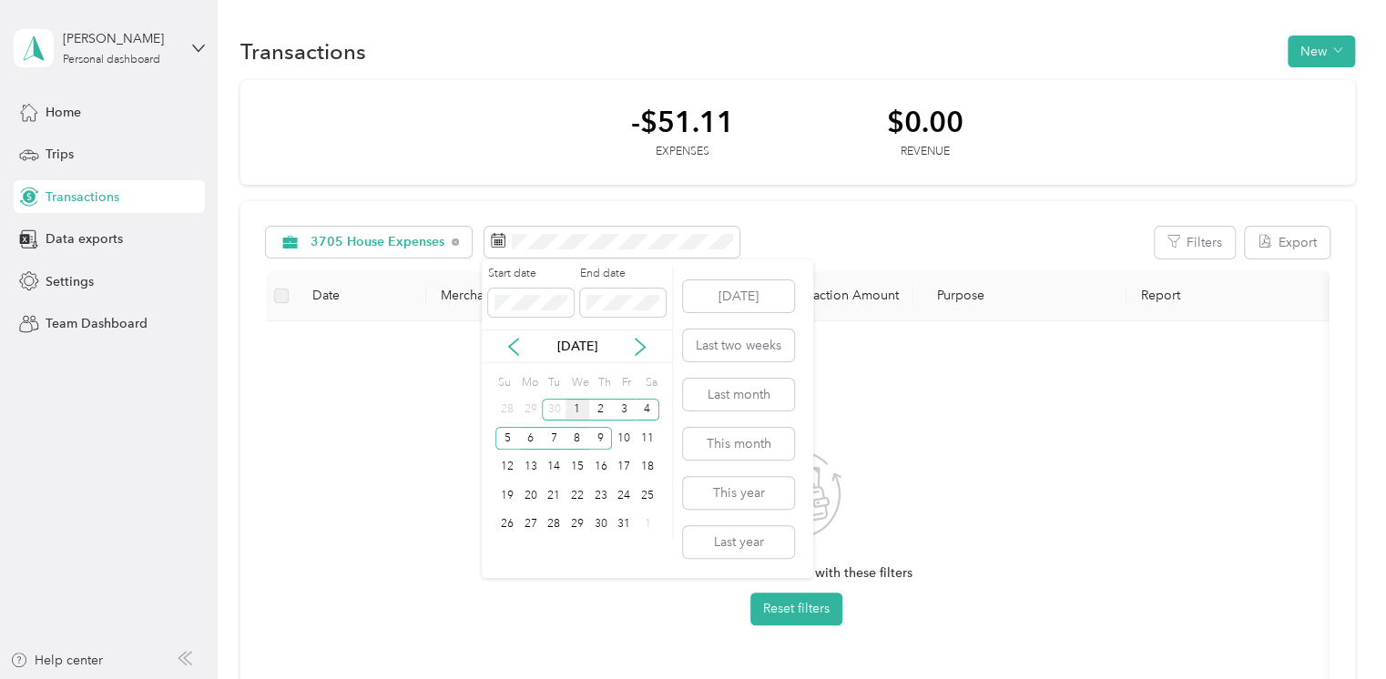
click at [576, 408] on div "1" at bounding box center [578, 410] width 24 height 23
click at [620, 528] on div "31" at bounding box center [624, 525] width 24 height 23
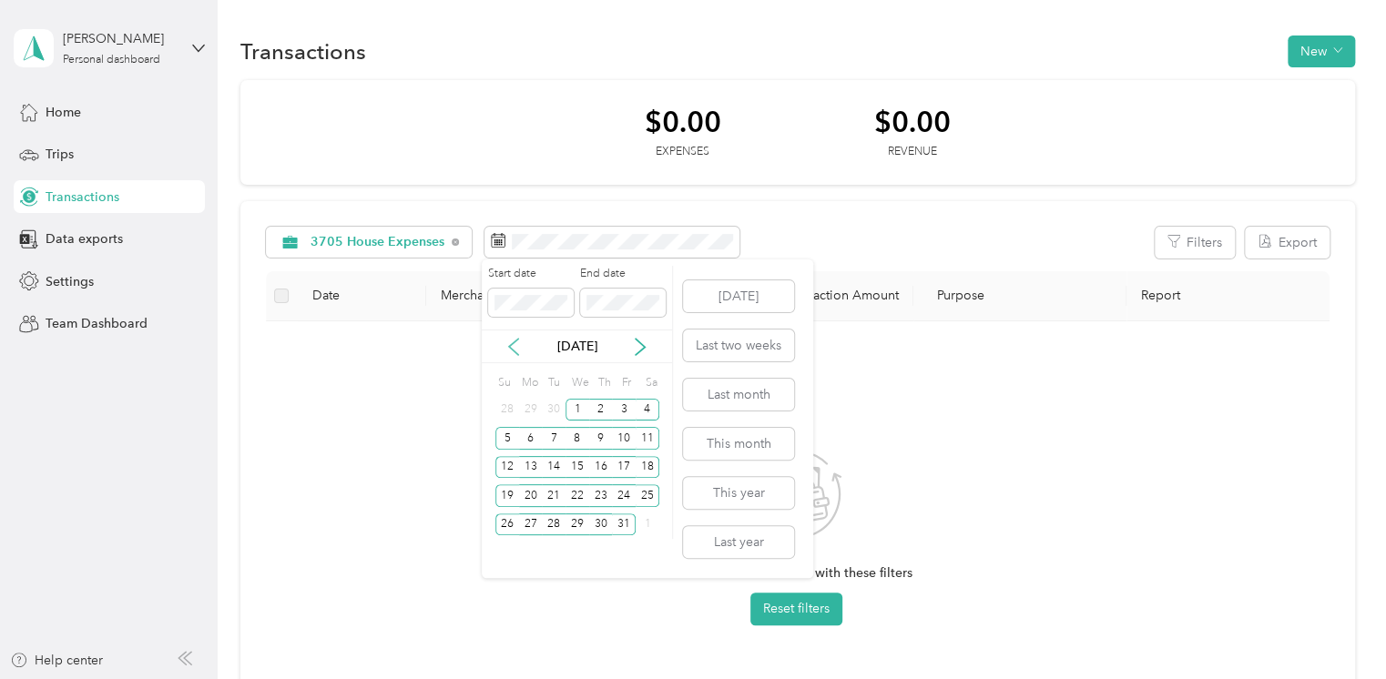
click at [512, 345] on icon at bounding box center [514, 347] width 18 height 18
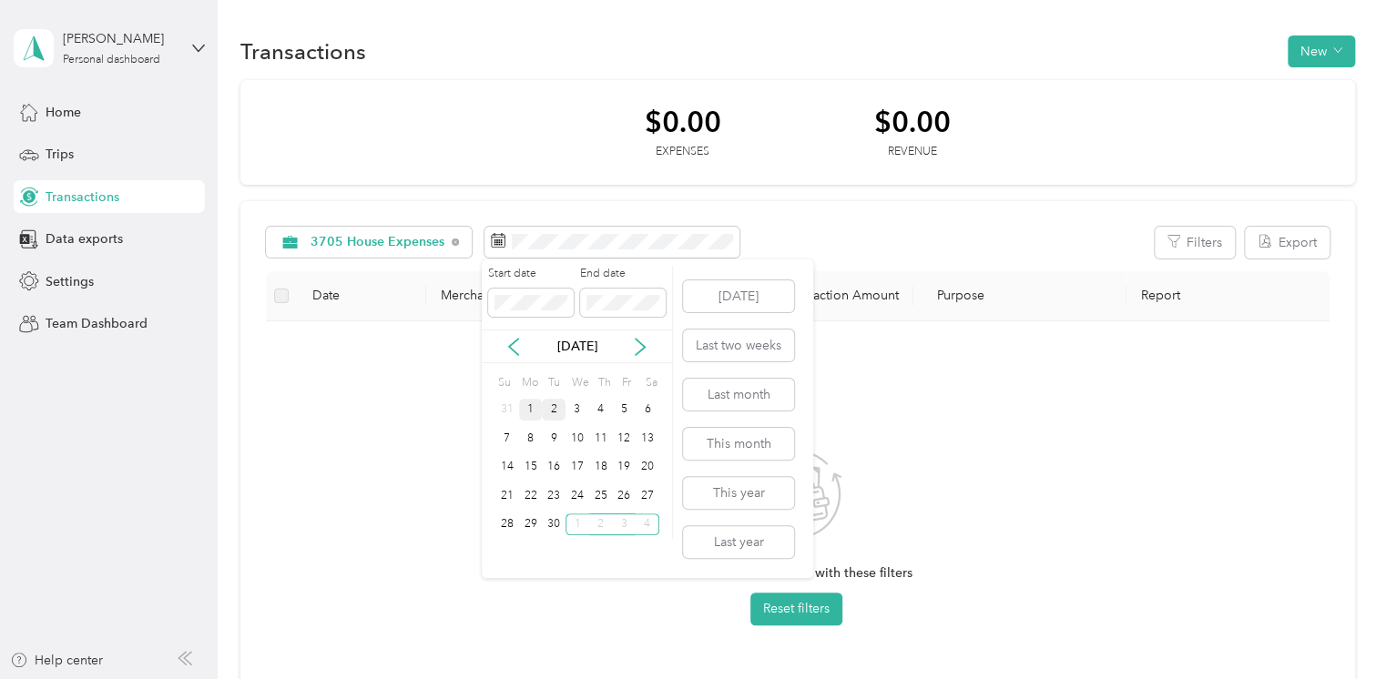
click at [526, 413] on div "1" at bounding box center [531, 410] width 24 height 23
click at [551, 524] on div "30" at bounding box center [554, 525] width 24 height 23
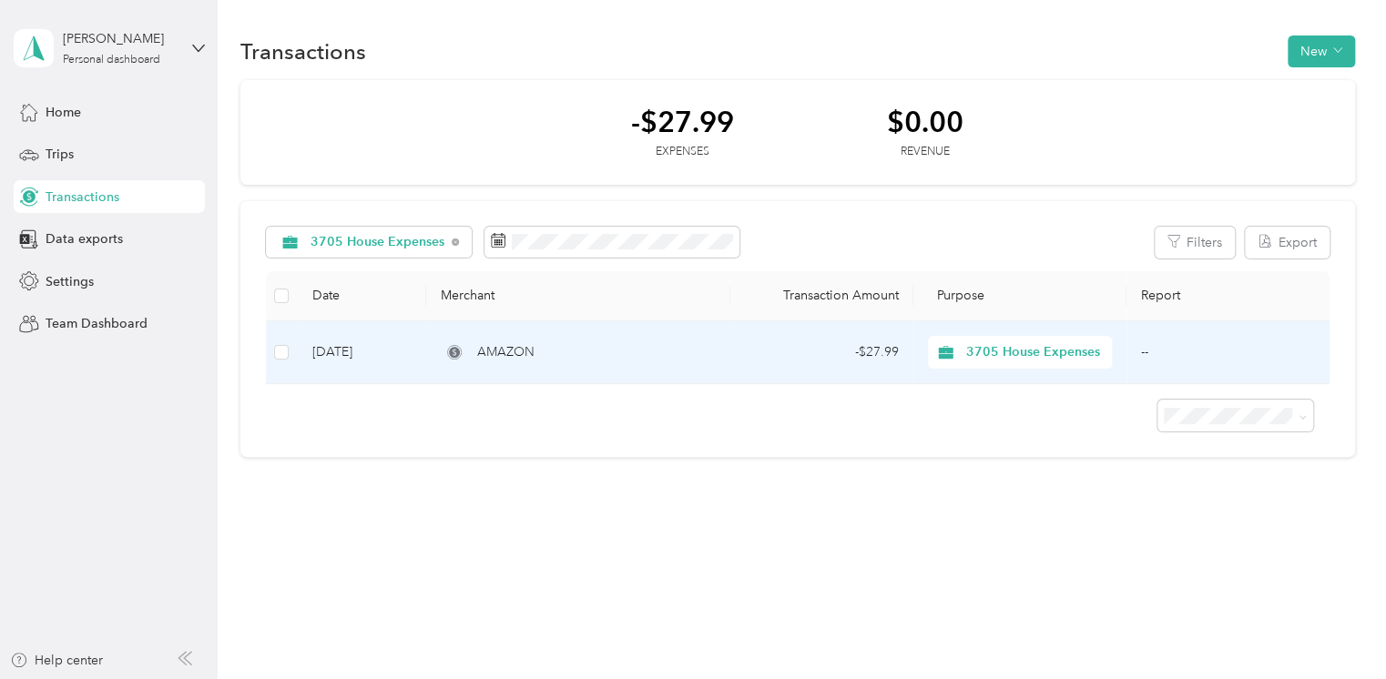
click at [607, 347] on div "AMAZON" at bounding box center [578, 352] width 275 height 20
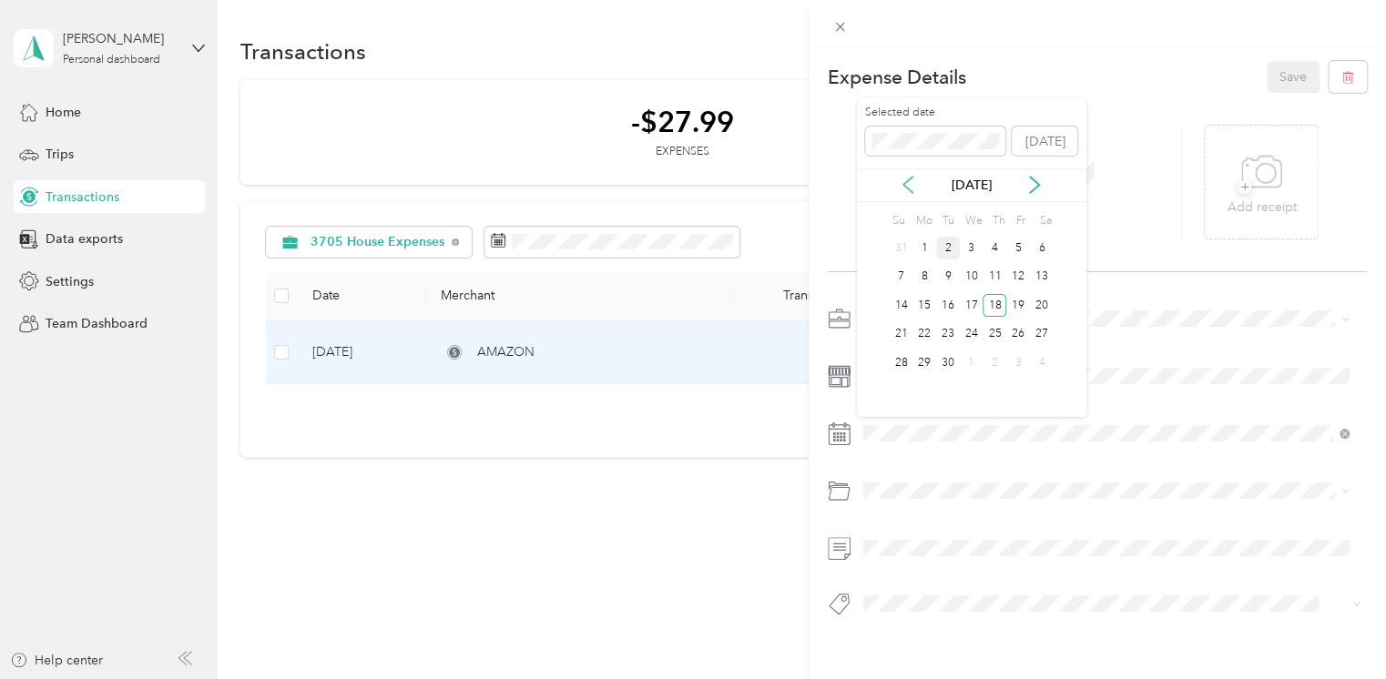
click at [903, 178] on icon at bounding box center [908, 185] width 18 height 18
click at [923, 333] on div "18" at bounding box center [925, 334] width 24 height 23
click at [1274, 71] on button "Save" at bounding box center [1293, 77] width 53 height 32
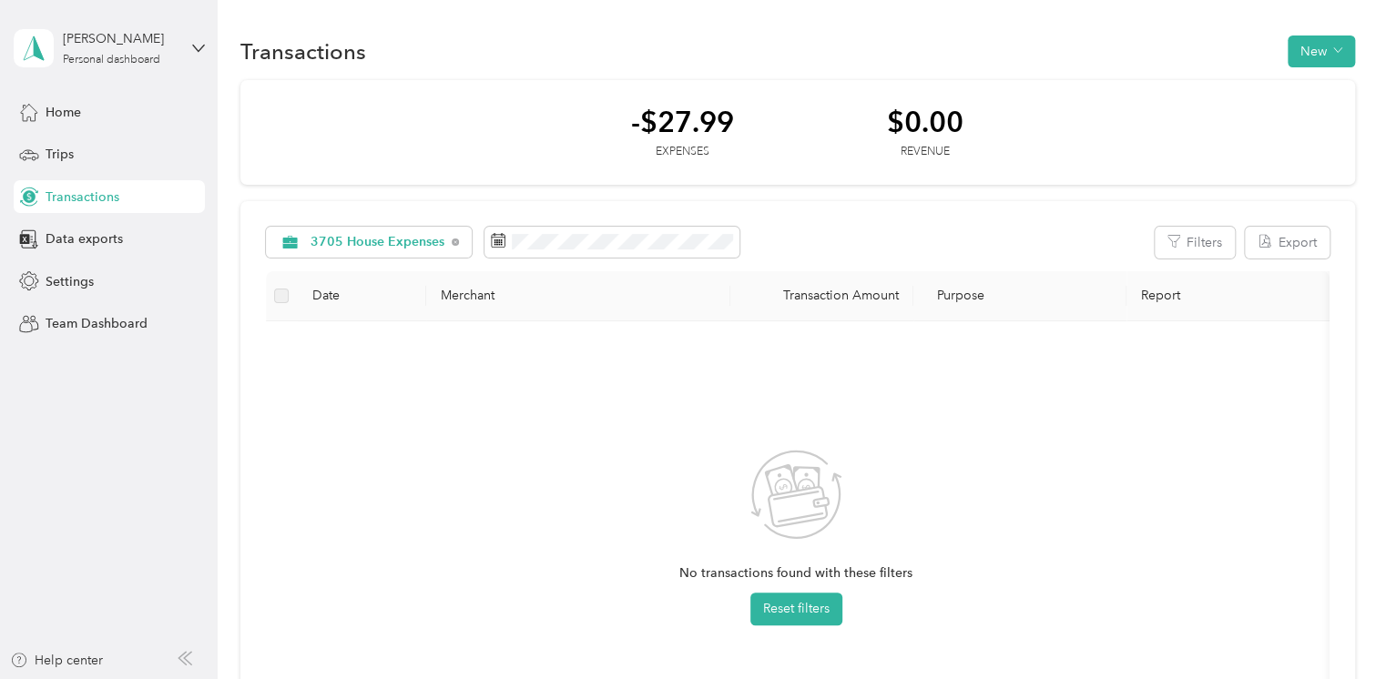
click at [573, 65] on div "Transactions New" at bounding box center [797, 51] width 1115 height 38
click at [503, 240] on icon at bounding box center [498, 240] width 15 height 15
click at [528, 253] on span at bounding box center [611, 242] width 255 height 31
click at [495, 241] on icon at bounding box center [498, 240] width 15 height 15
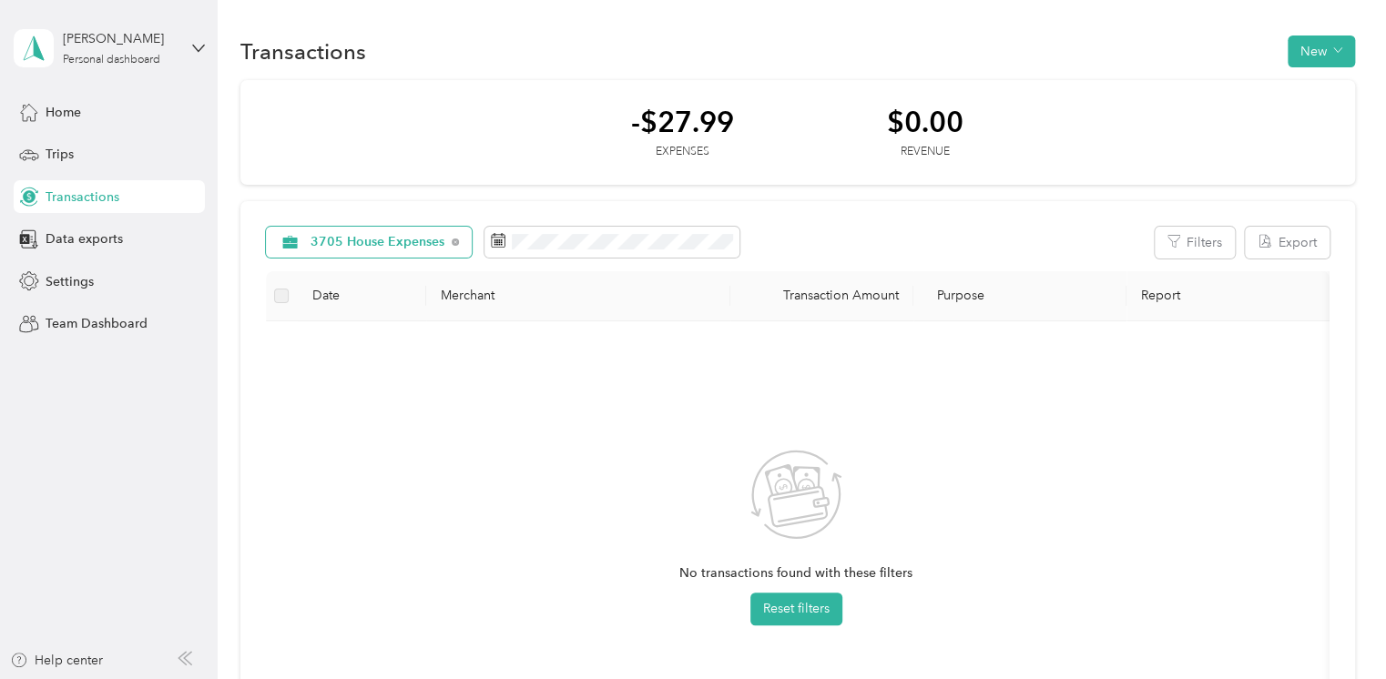
click at [444, 241] on div "3705 House Expenses" at bounding box center [369, 242] width 207 height 31
click at [439, 466] on span "3705 House Expenses" at bounding box center [399, 466] width 176 height 19
click at [495, 242] on rect at bounding box center [496, 243] width 2 height 2
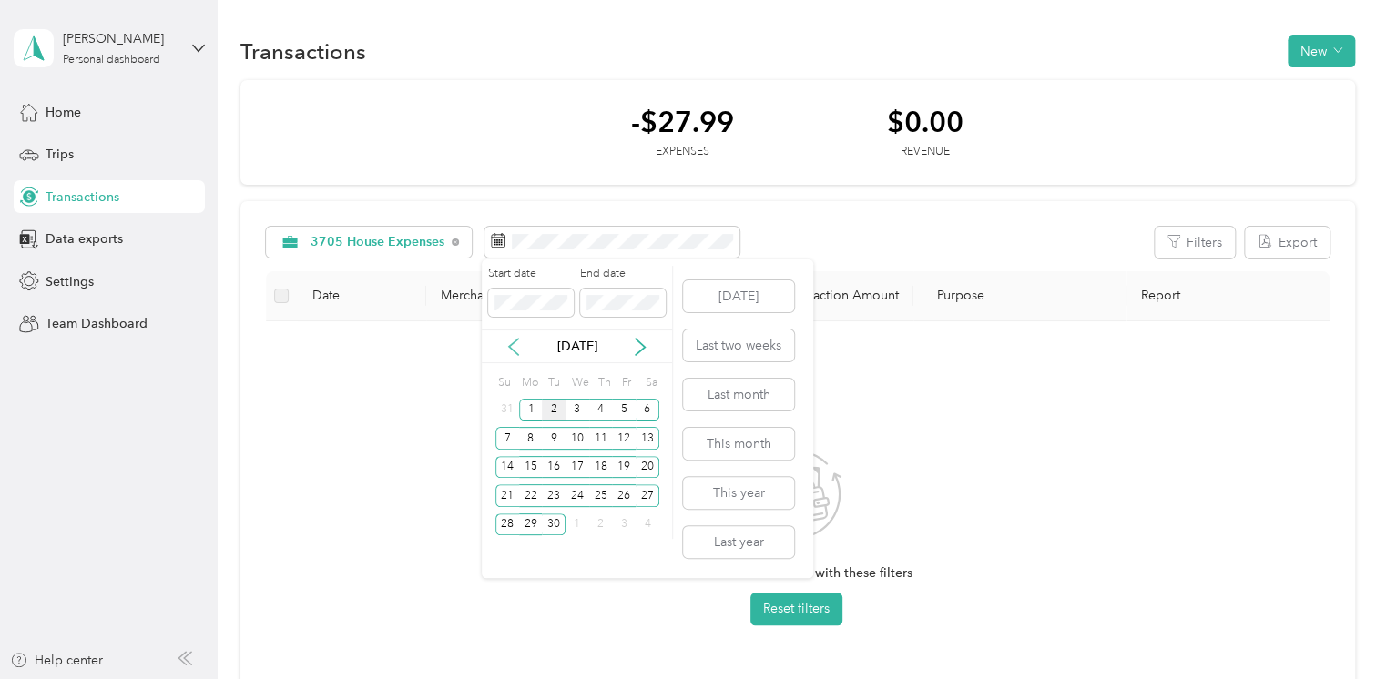
click at [515, 349] on icon at bounding box center [514, 347] width 18 height 18
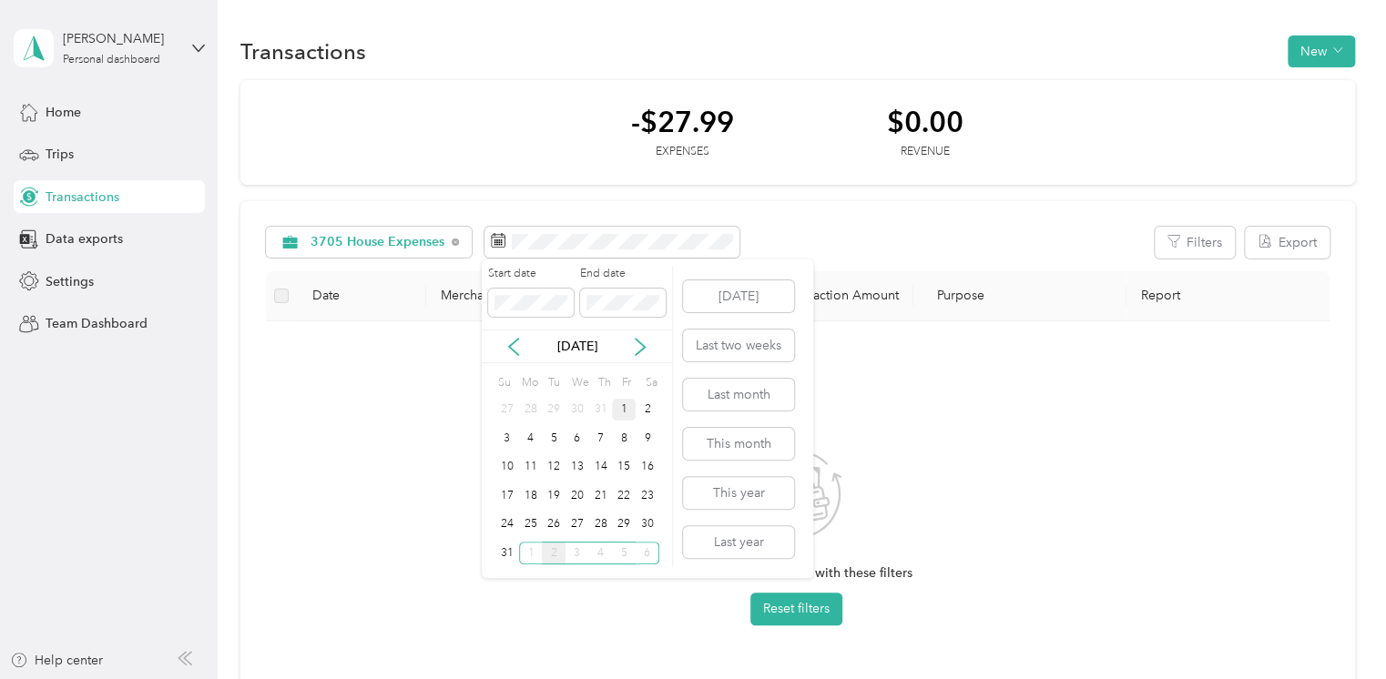
click at [626, 415] on div "1" at bounding box center [624, 410] width 24 height 23
click at [506, 554] on div "31" at bounding box center [507, 553] width 24 height 23
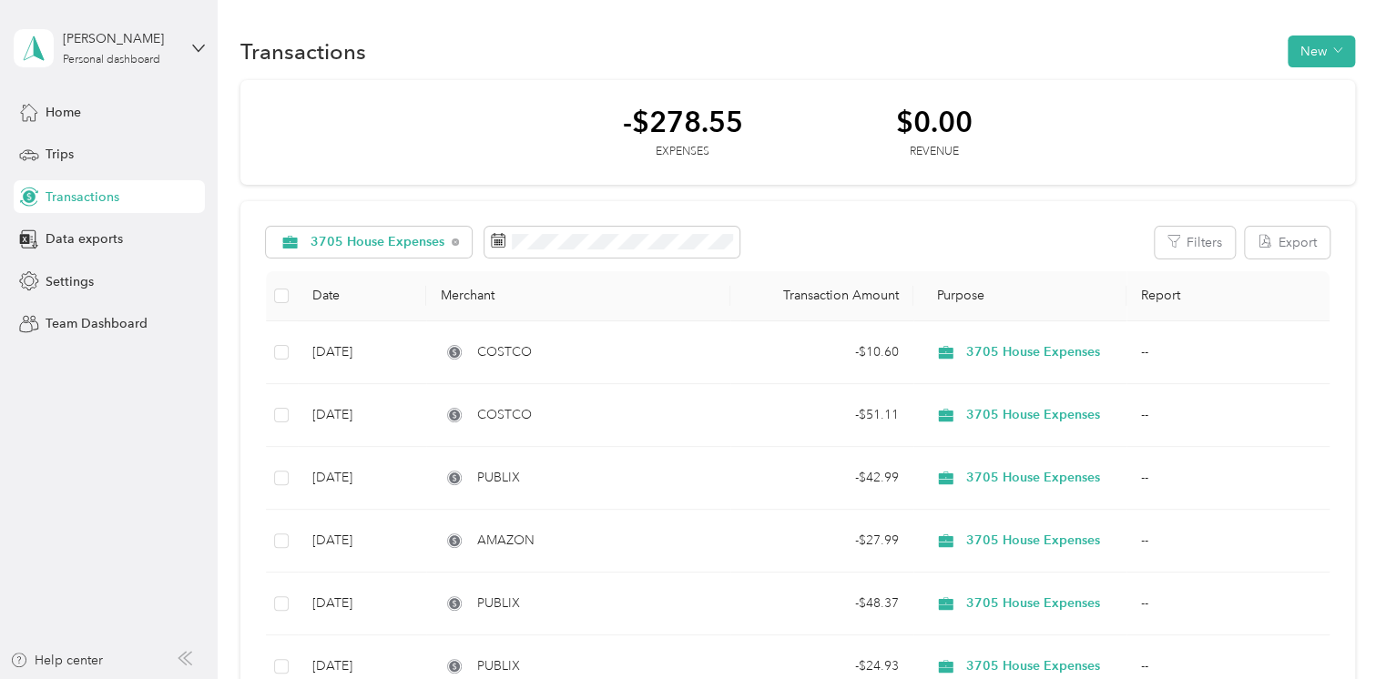
click at [487, 115] on div "-$278.55 Expenses $0.00 Revenue" at bounding box center [797, 133] width 1115 height 106
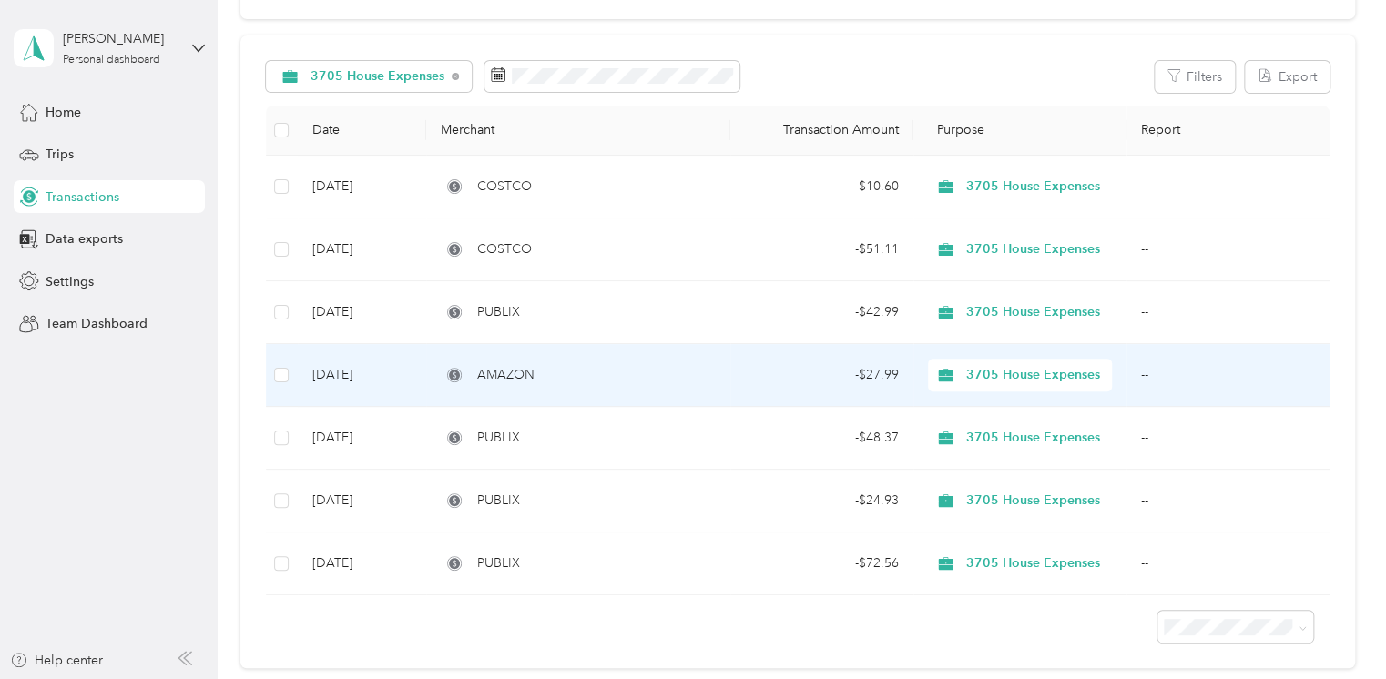
scroll to position [146, 0]
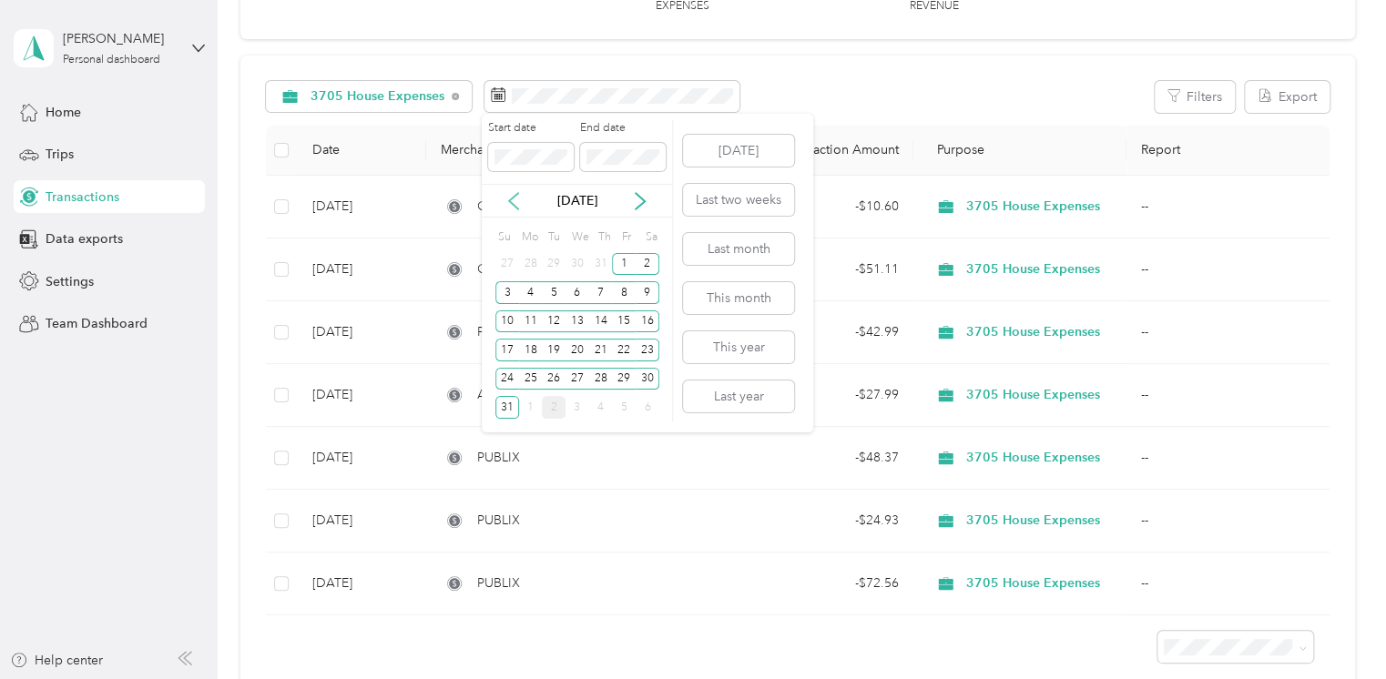
click at [516, 203] on icon at bounding box center [514, 201] width 18 height 18
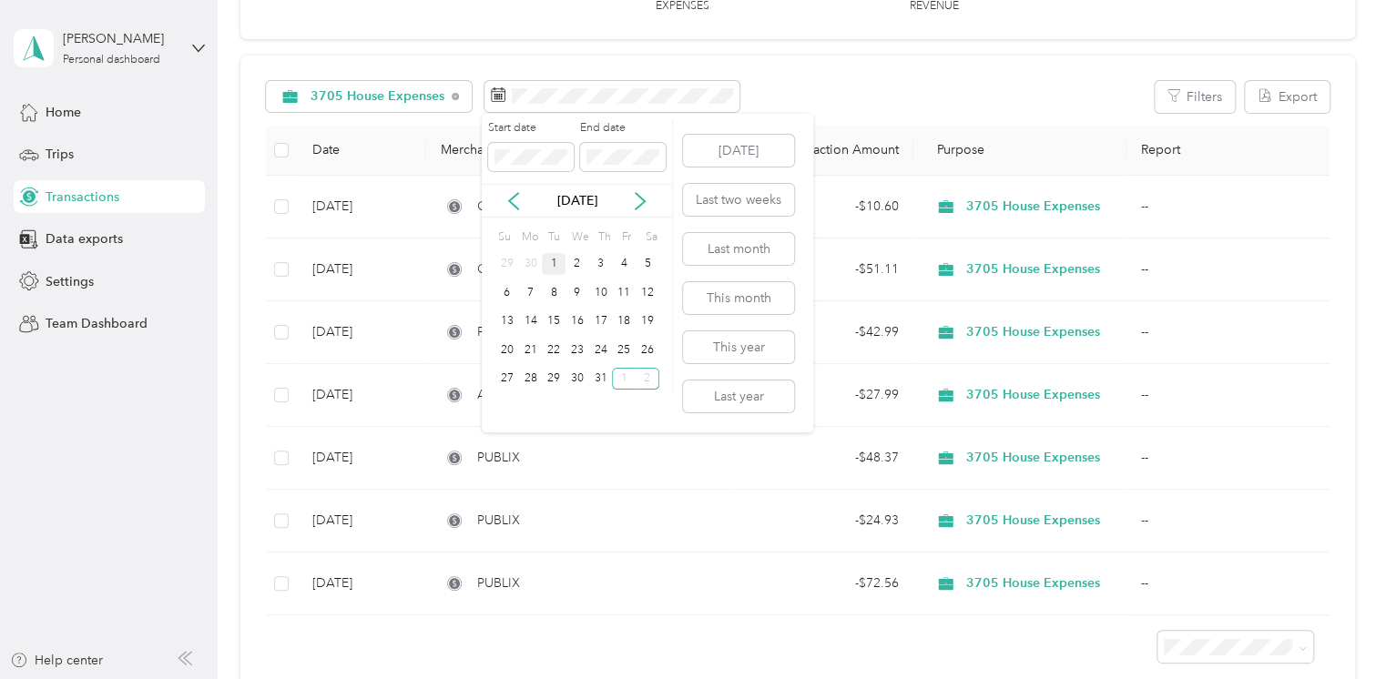
click at [554, 262] on div "1" at bounding box center [554, 264] width 24 height 23
click at [645, 206] on icon at bounding box center [640, 201] width 18 height 18
click at [639, 200] on icon at bounding box center [640, 201] width 18 height 18
click at [637, 200] on icon at bounding box center [640, 201] width 18 height 18
click at [621, 381] on div "31" at bounding box center [624, 379] width 24 height 23
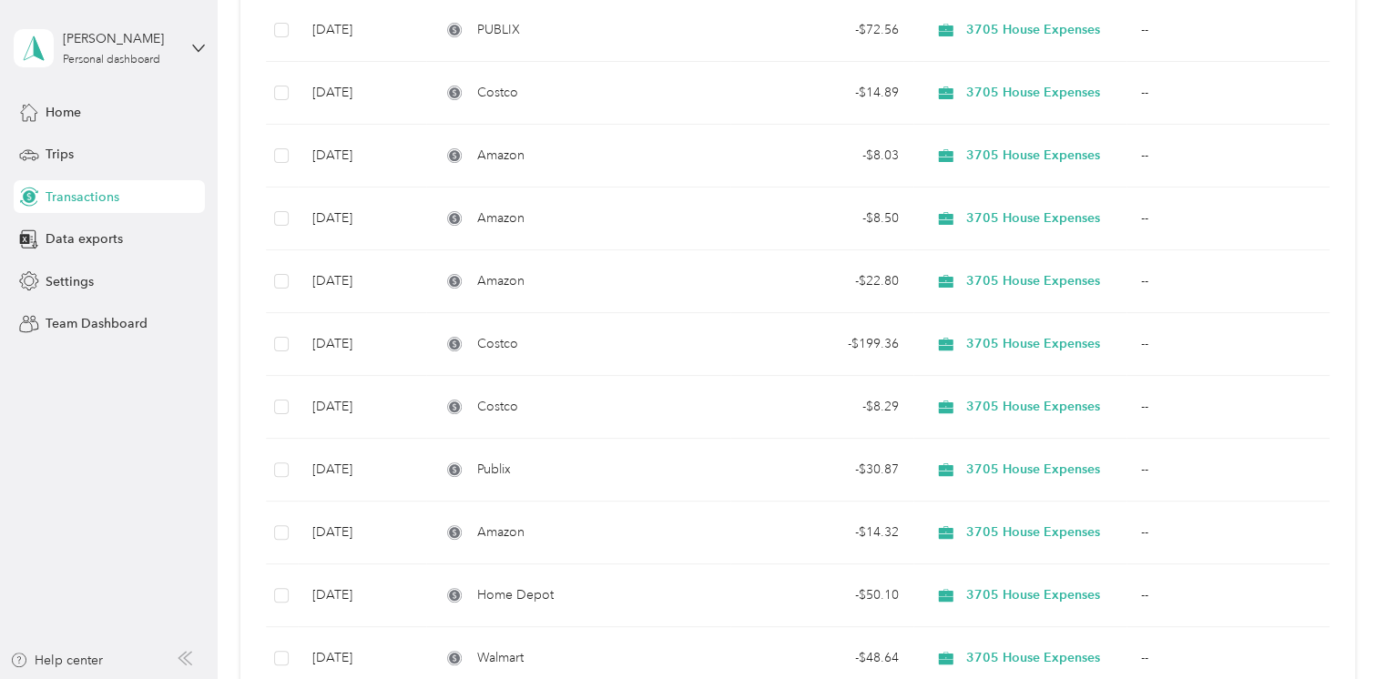
scroll to position [704, 0]
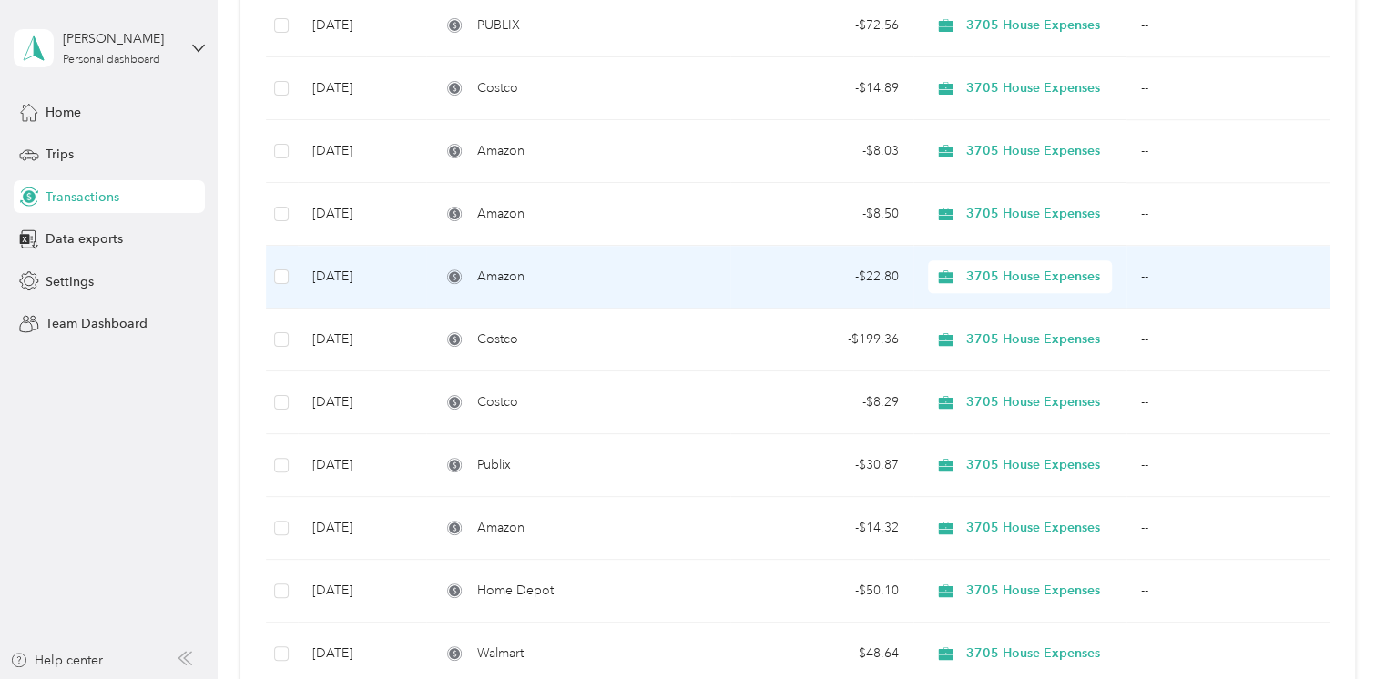
click at [747, 271] on div "- $22.80" at bounding box center [822, 277] width 154 height 20
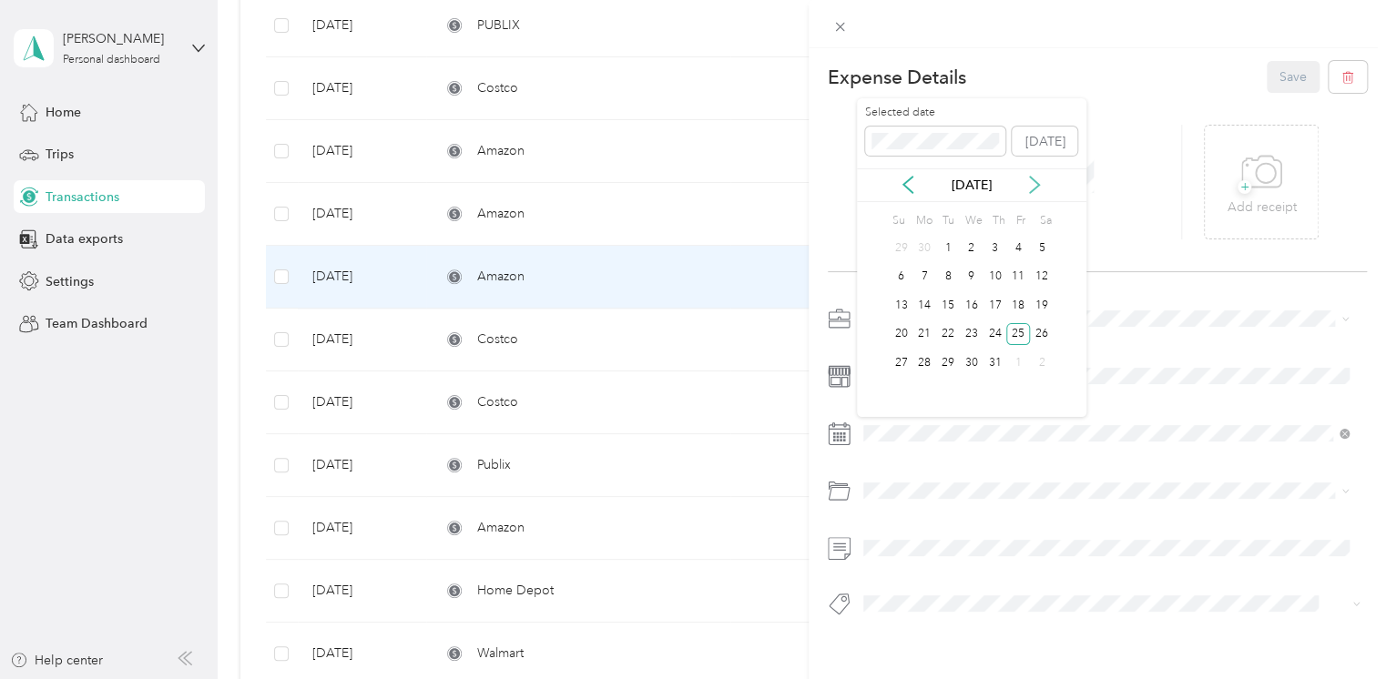
click at [1031, 182] on icon at bounding box center [1034, 185] width 18 height 18
click at [943, 362] on div "26" at bounding box center [948, 363] width 24 height 23
click at [1280, 80] on button "Save" at bounding box center [1293, 77] width 53 height 32
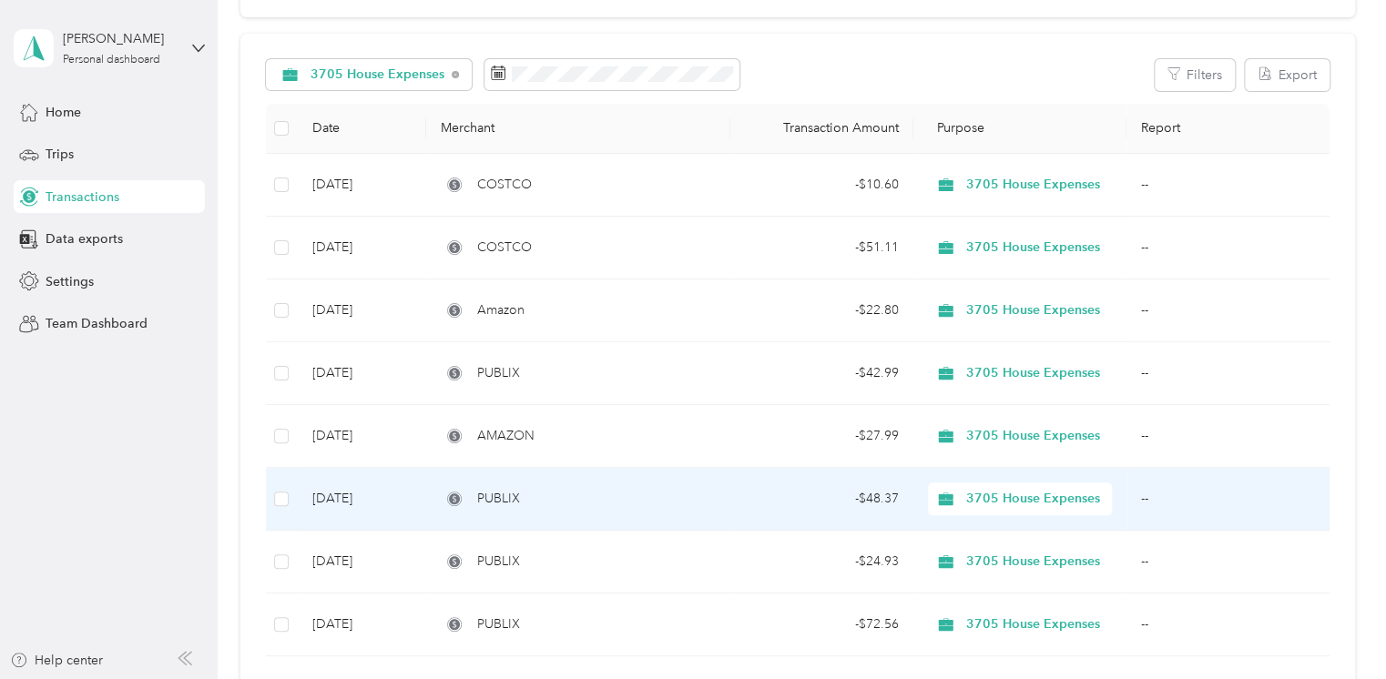
scroll to position [121, 0]
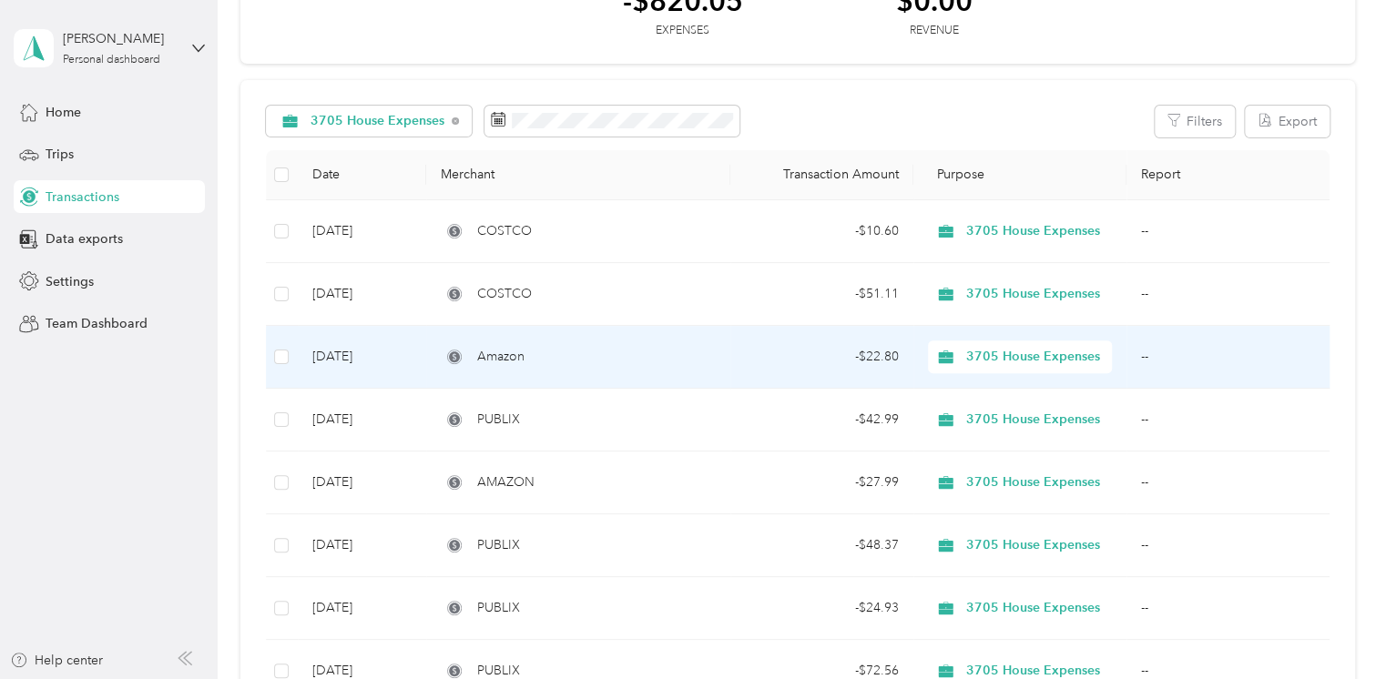
click at [678, 356] on div "Amazon" at bounding box center [578, 357] width 275 height 20
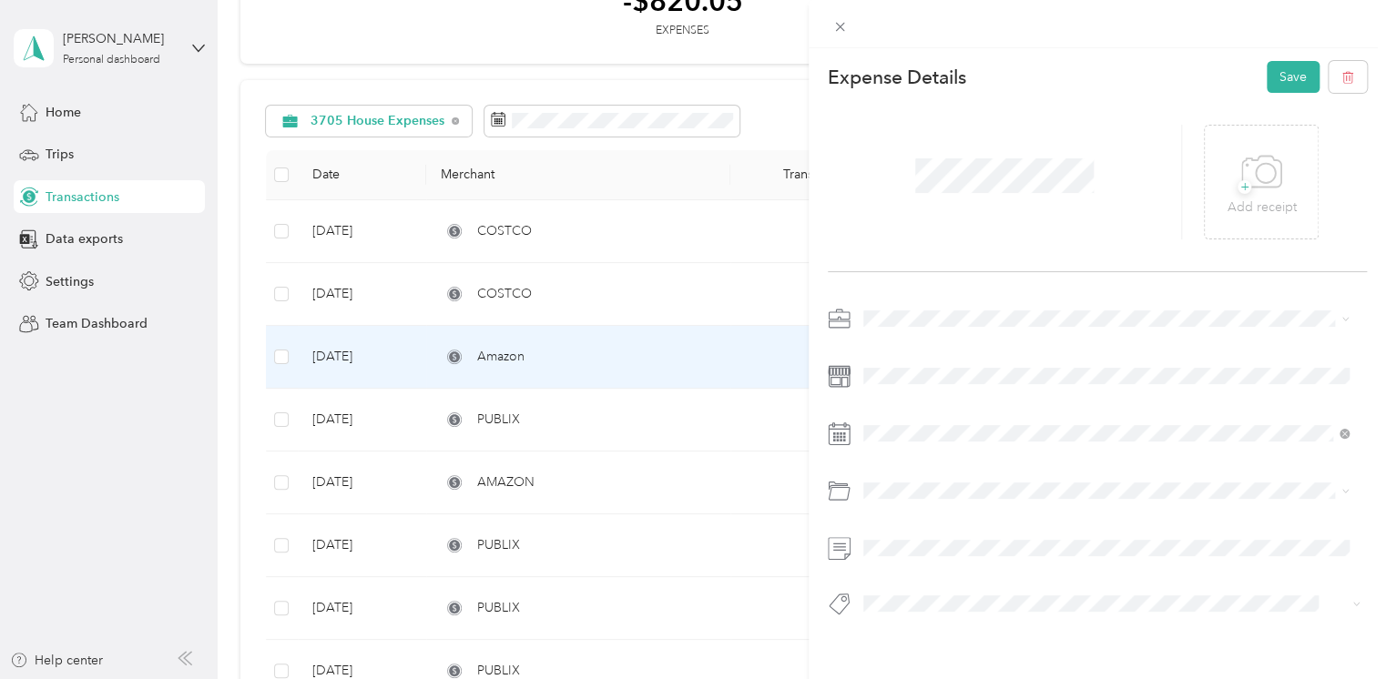
click at [841, 379] on icon at bounding box center [839, 376] width 23 height 23
click at [1286, 72] on button "Save" at bounding box center [1293, 77] width 53 height 32
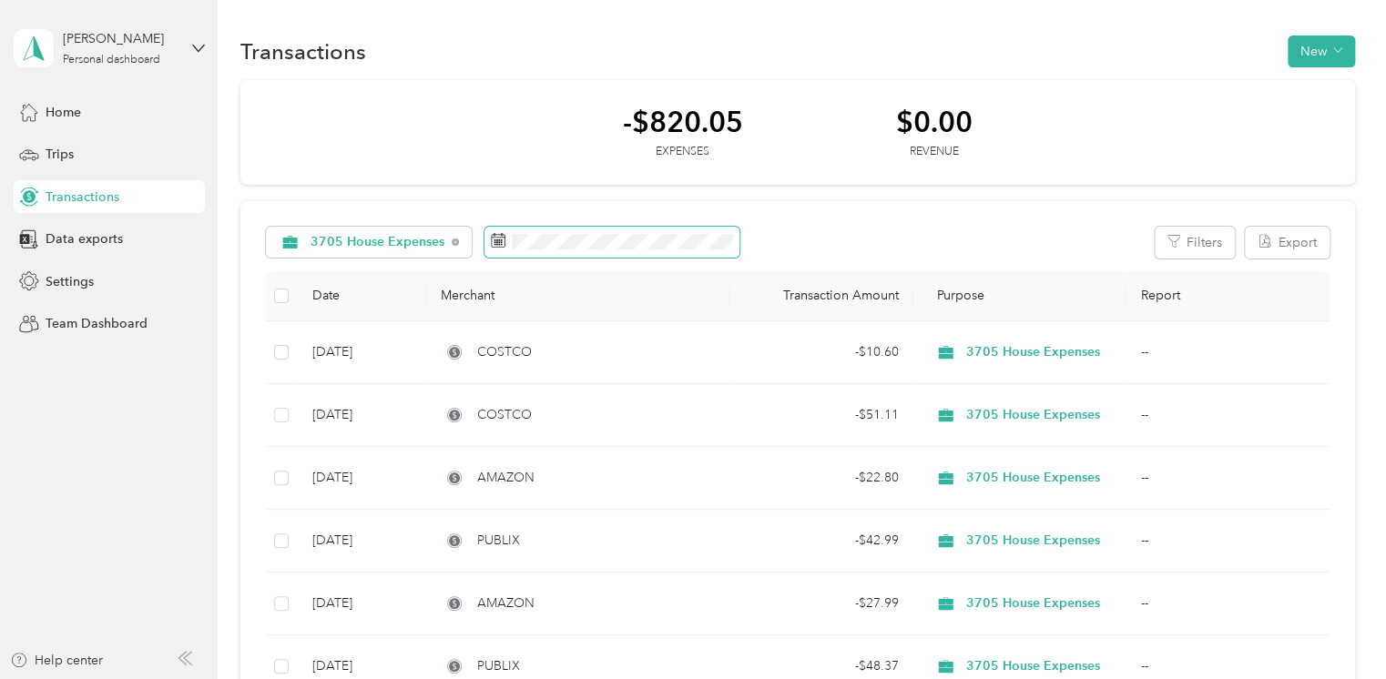
click at [501, 240] on rect at bounding box center [502, 241] width 2 height 2
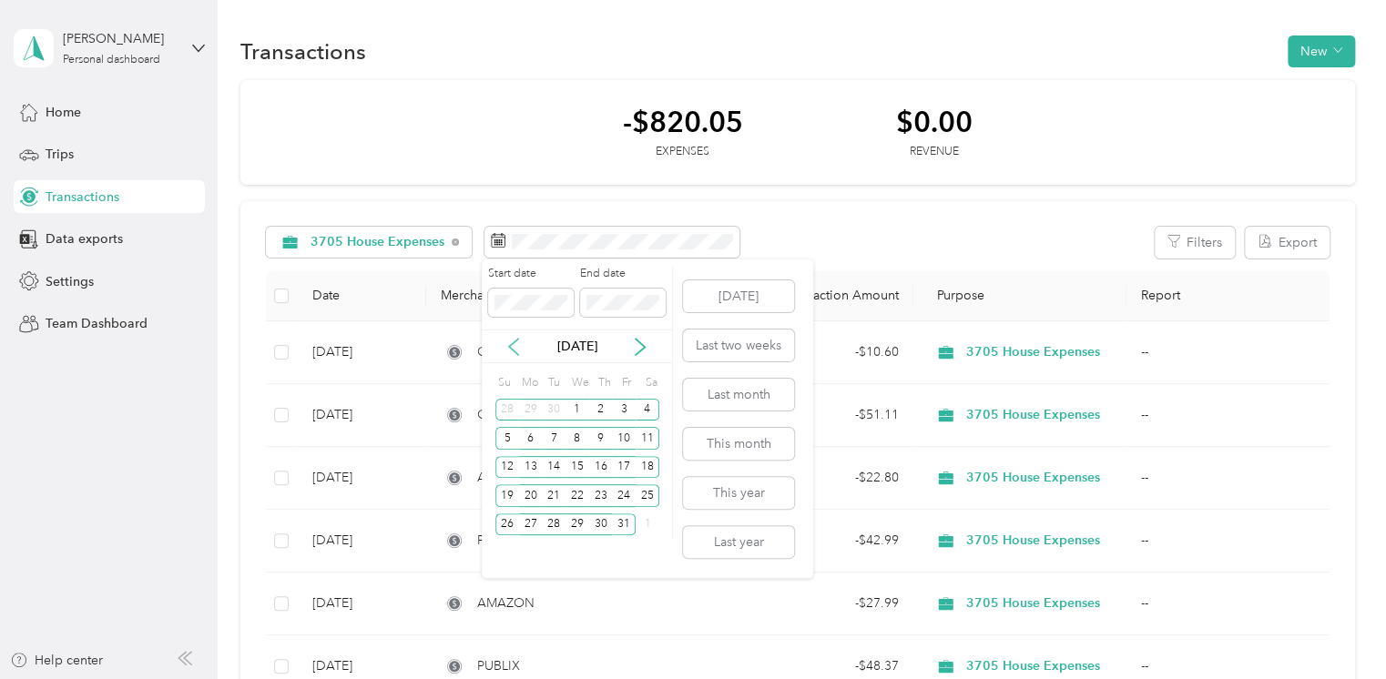
click at [514, 346] on icon at bounding box center [514, 347] width 18 height 18
click at [507, 342] on icon at bounding box center [514, 347] width 18 height 18
click at [620, 409] on div "1" at bounding box center [624, 410] width 24 height 23
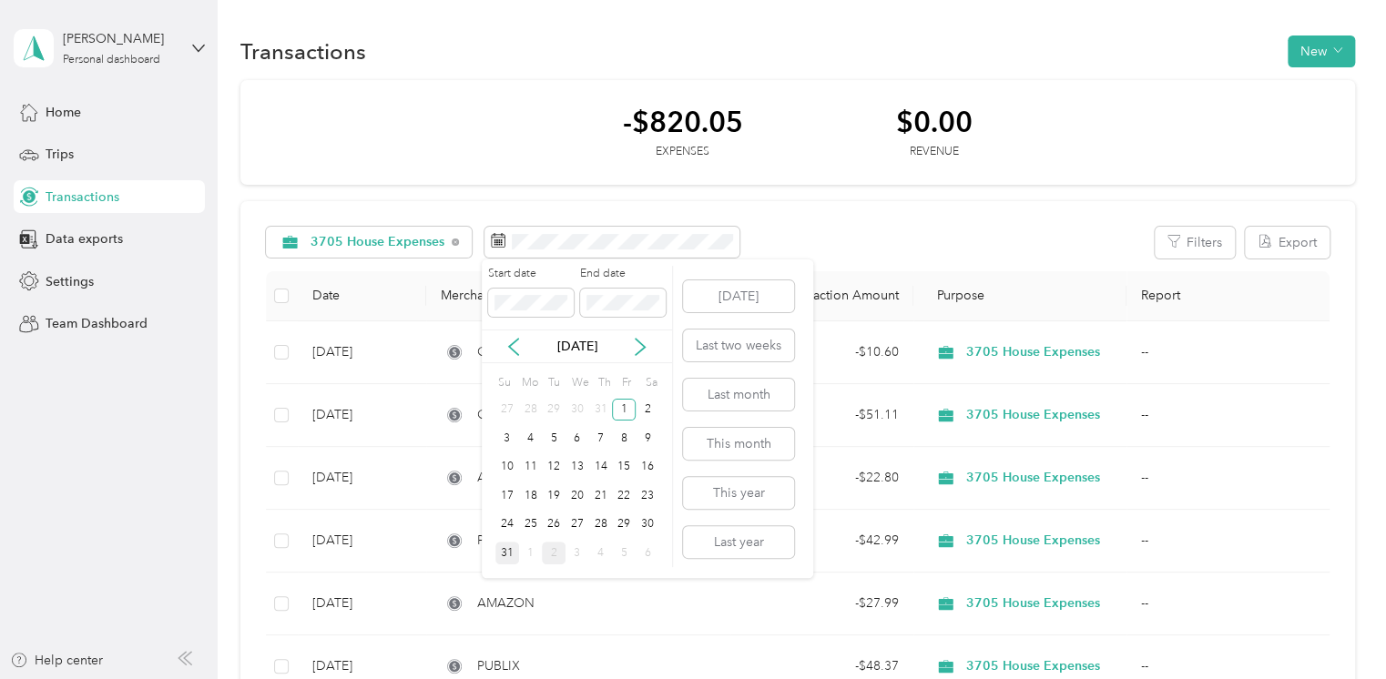
click at [505, 543] on div "31" at bounding box center [507, 553] width 24 height 23
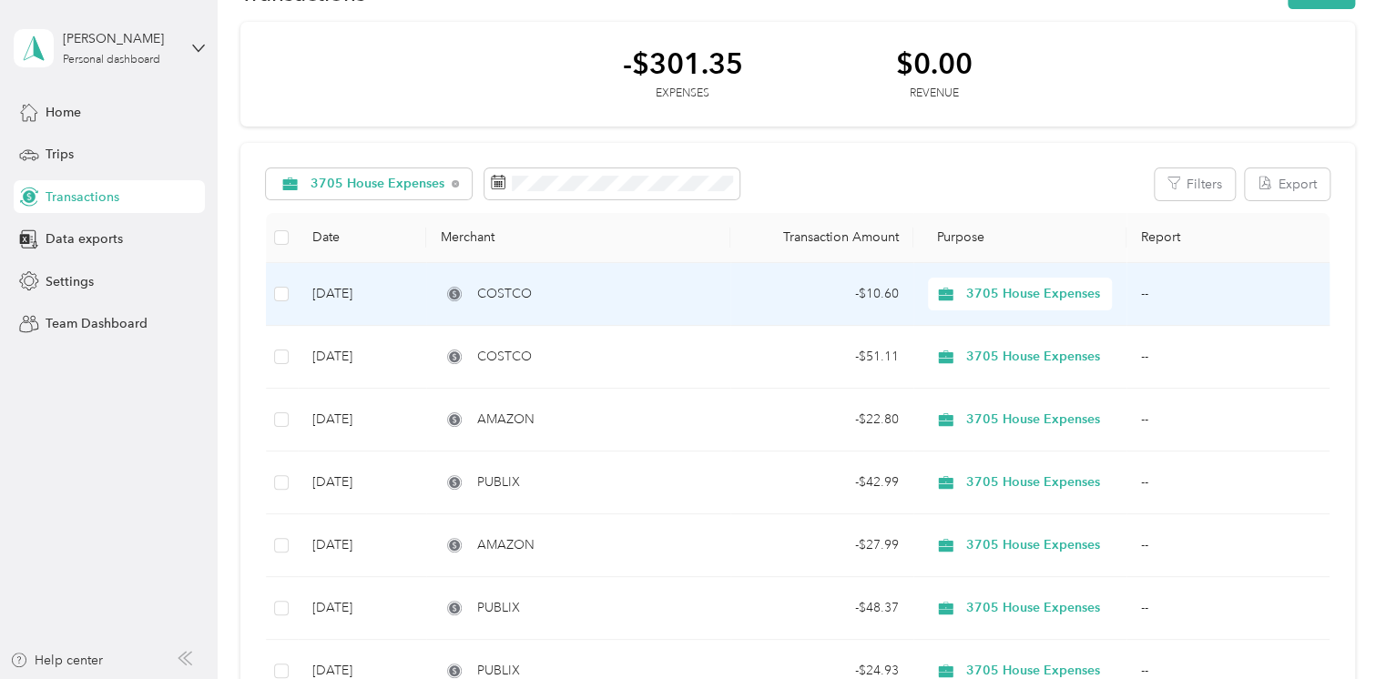
scroll to position [40, 0]
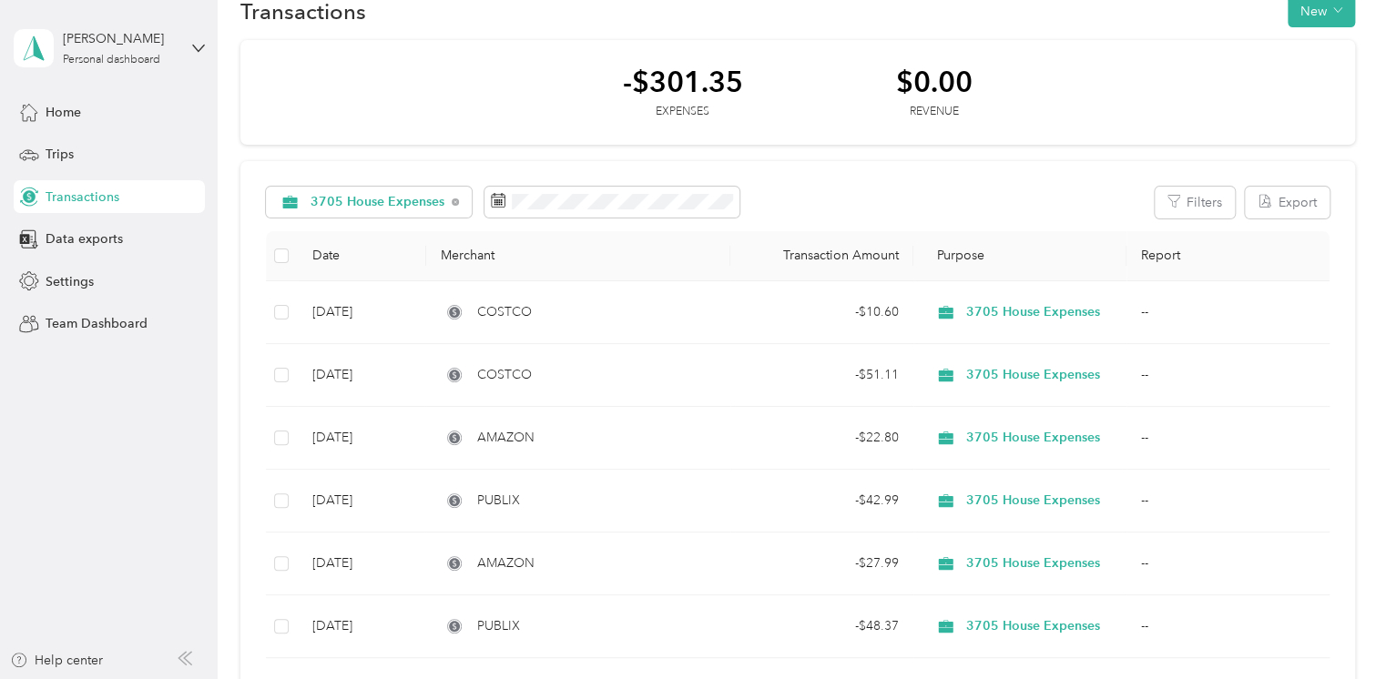
click at [943, 87] on div "$0.00" at bounding box center [934, 82] width 76 height 32
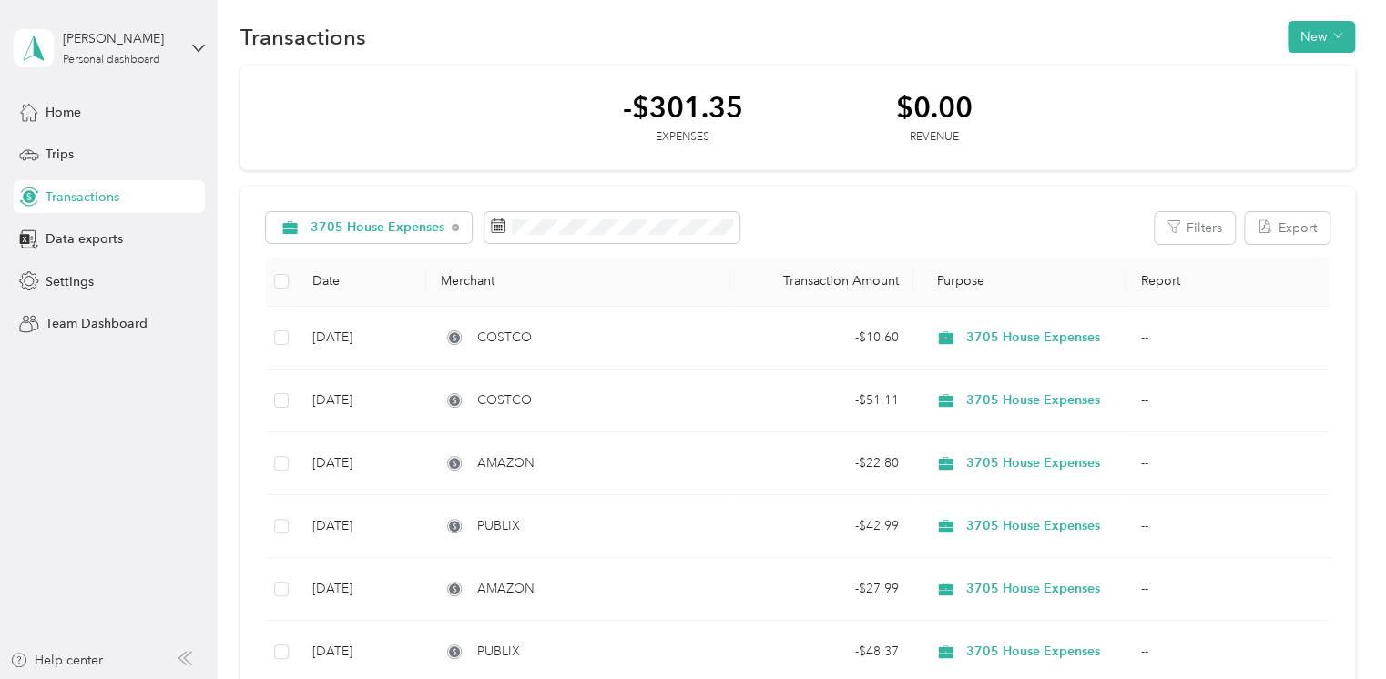
scroll to position [0, 0]
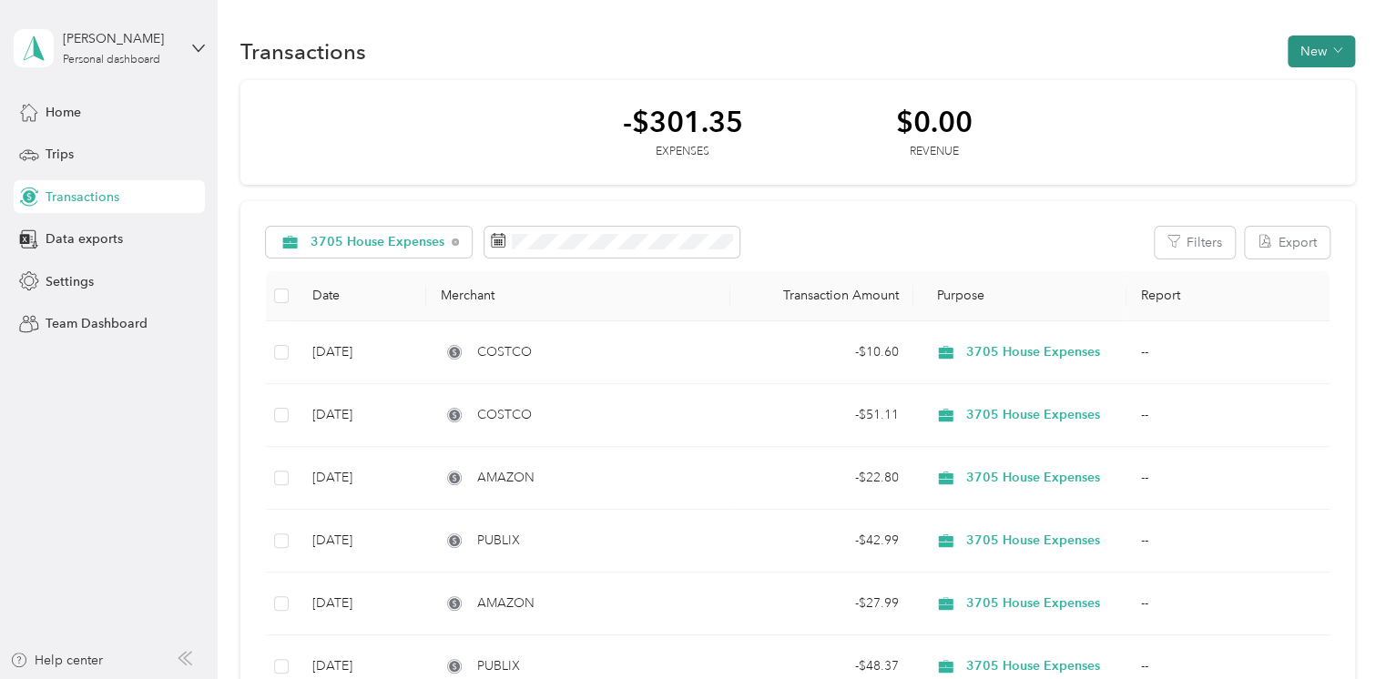
click at [1321, 54] on button "New" at bounding box center [1321, 52] width 67 height 32
click at [1318, 84] on span "Expense" at bounding box center [1314, 85] width 49 height 19
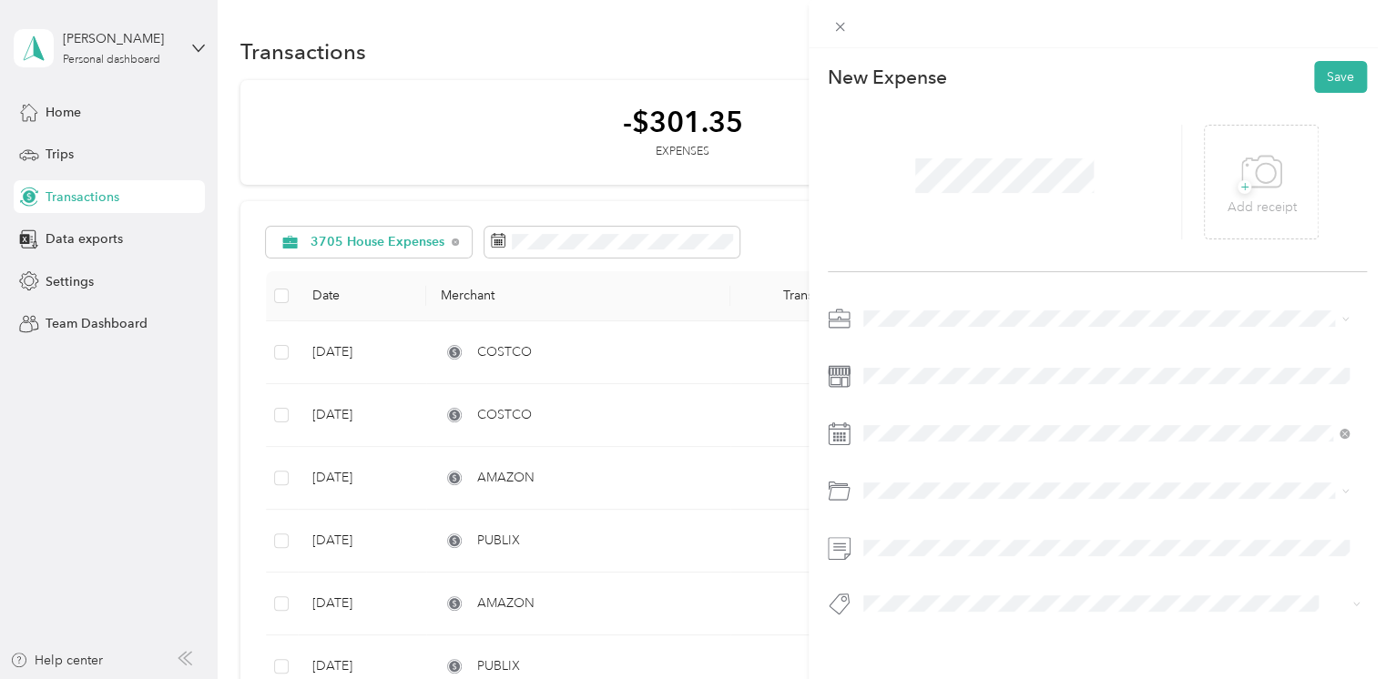
click at [913, 476] on span "3705 House Expenses" at bounding box center [934, 477] width 128 height 15
click at [906, 183] on icon at bounding box center [908, 185] width 18 height 18
click at [1016, 302] on div "15" at bounding box center [1018, 305] width 24 height 23
click at [1320, 76] on button "Save" at bounding box center [1340, 77] width 53 height 32
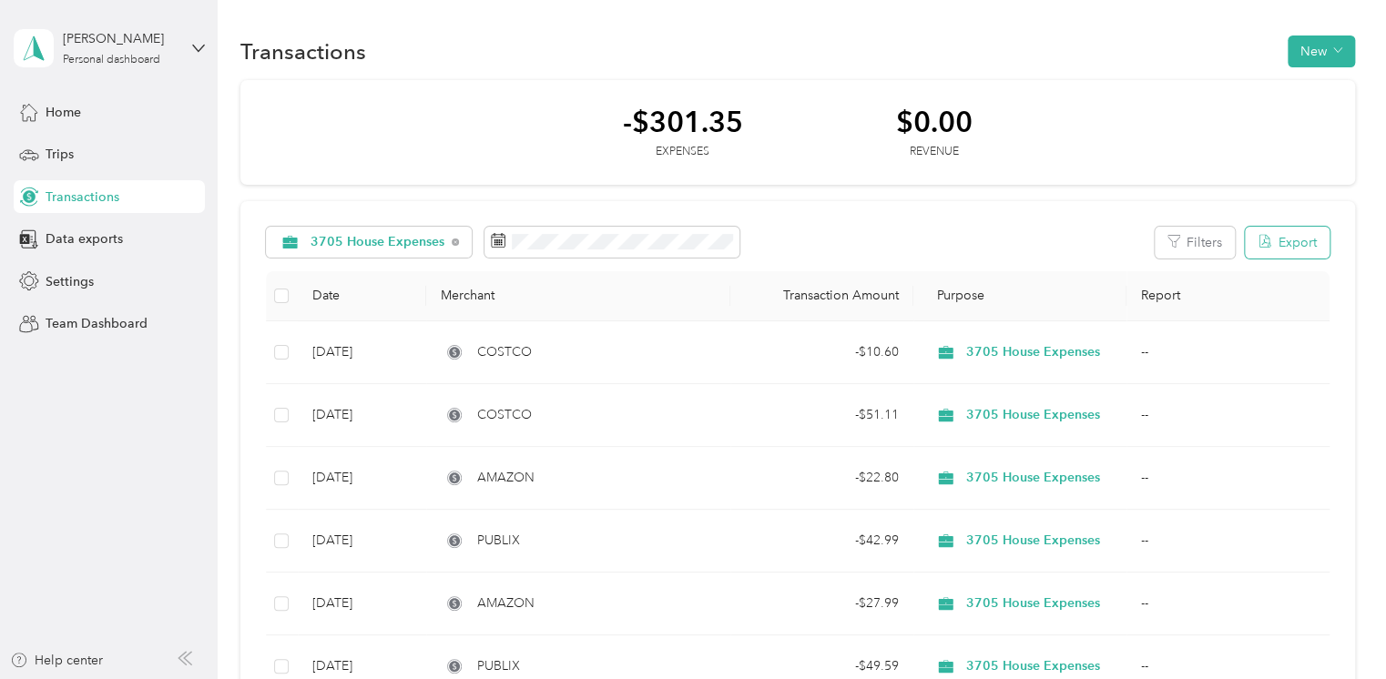
click at [1300, 248] on button "Export" at bounding box center [1287, 243] width 85 height 32
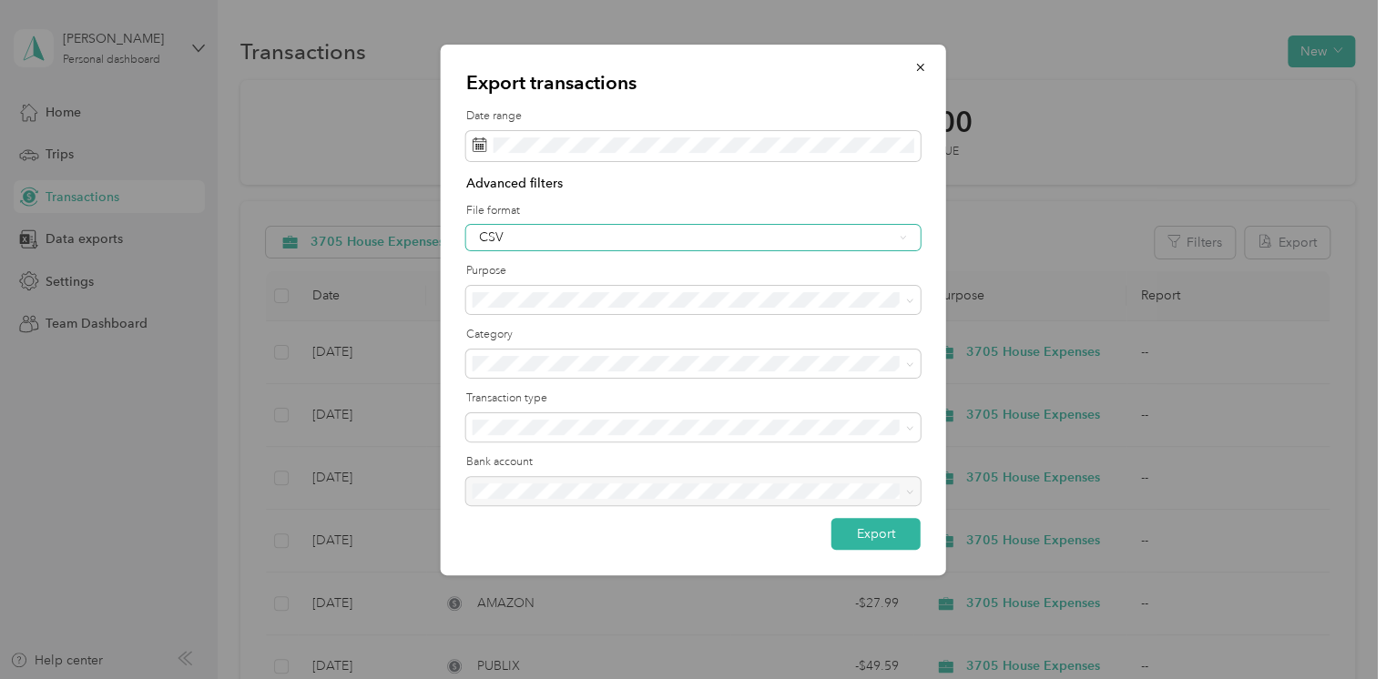
click at [561, 240] on div "CSV" at bounding box center [686, 237] width 414 height 13
click at [538, 333] on div "PDF" at bounding box center [692, 332] width 429 height 19
click at [593, 331] on label "Category" at bounding box center [693, 335] width 454 height 16
click at [557, 493] on li "Expenses" at bounding box center [692, 489] width 454 height 32
click at [857, 534] on button "Export" at bounding box center [875, 534] width 89 height 32
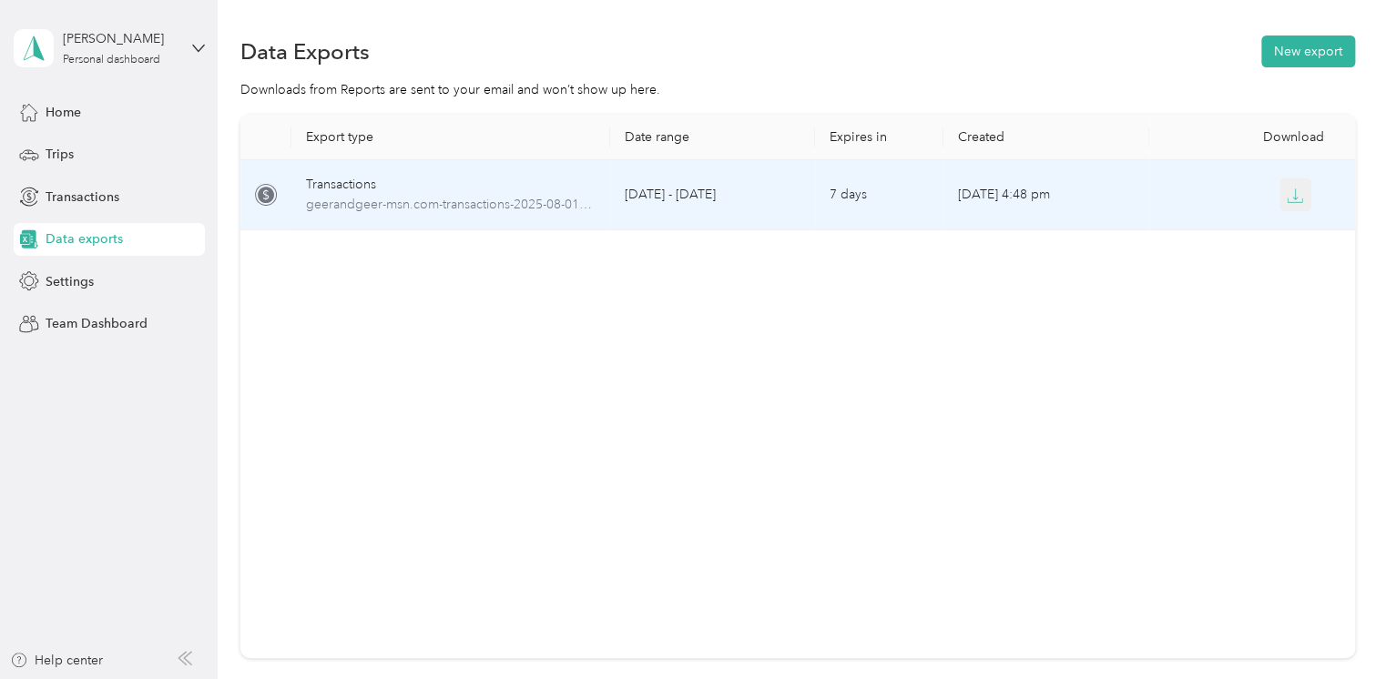
click at [1291, 192] on icon "button" at bounding box center [1295, 196] width 16 height 16
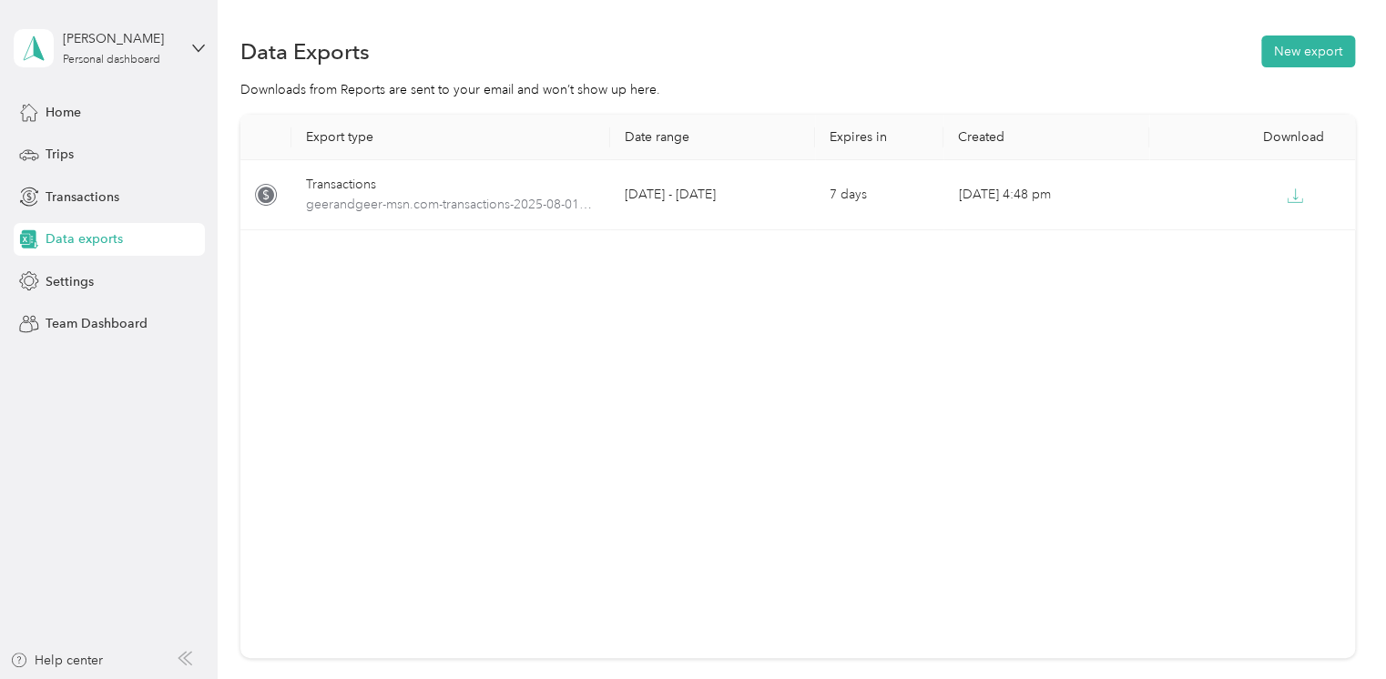
click at [137, 408] on aside "[PERSON_NAME] Personal dashboard Home Trips Transactions Data exports Settings …" at bounding box center [109, 339] width 218 height 679
